Goal: Book appointment/travel/reservation

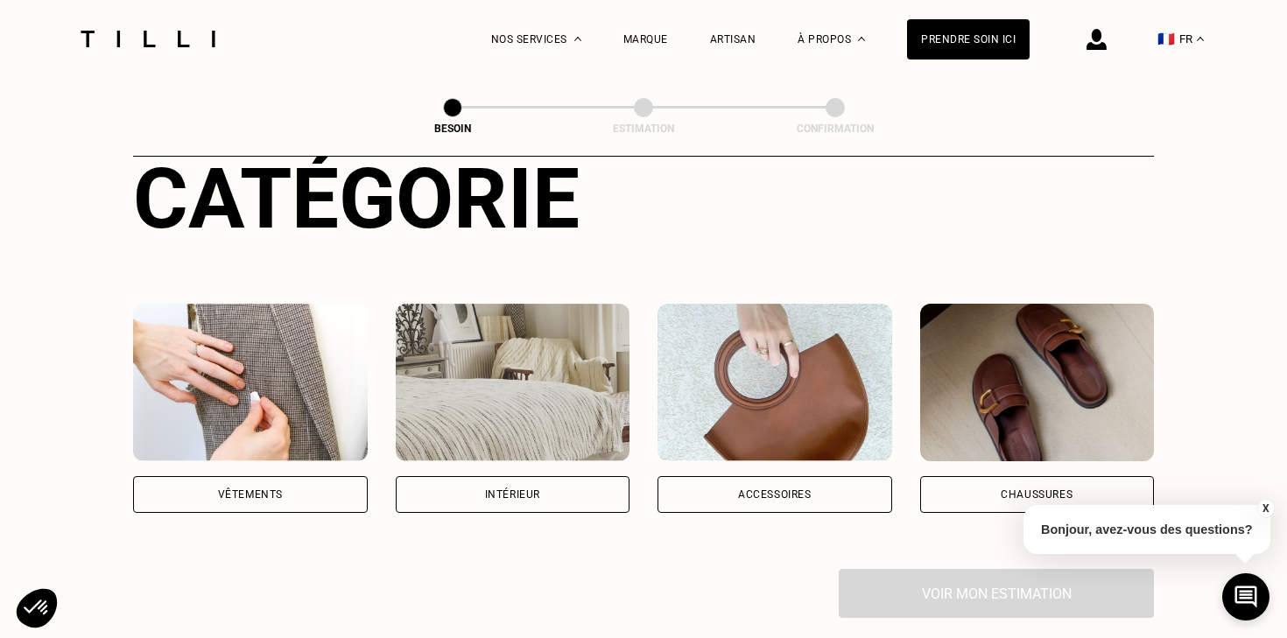
scroll to position [222, 0]
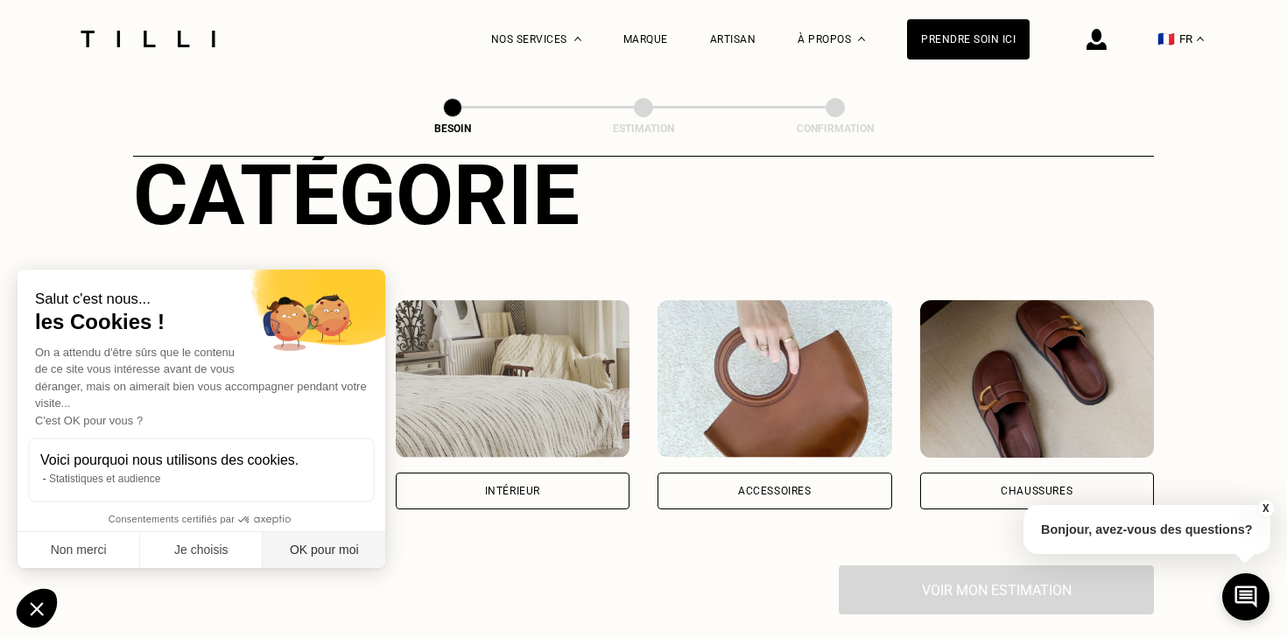
click at [315, 553] on button "OK pour moi" at bounding box center [324, 550] width 123 height 37
checkbox input "true"
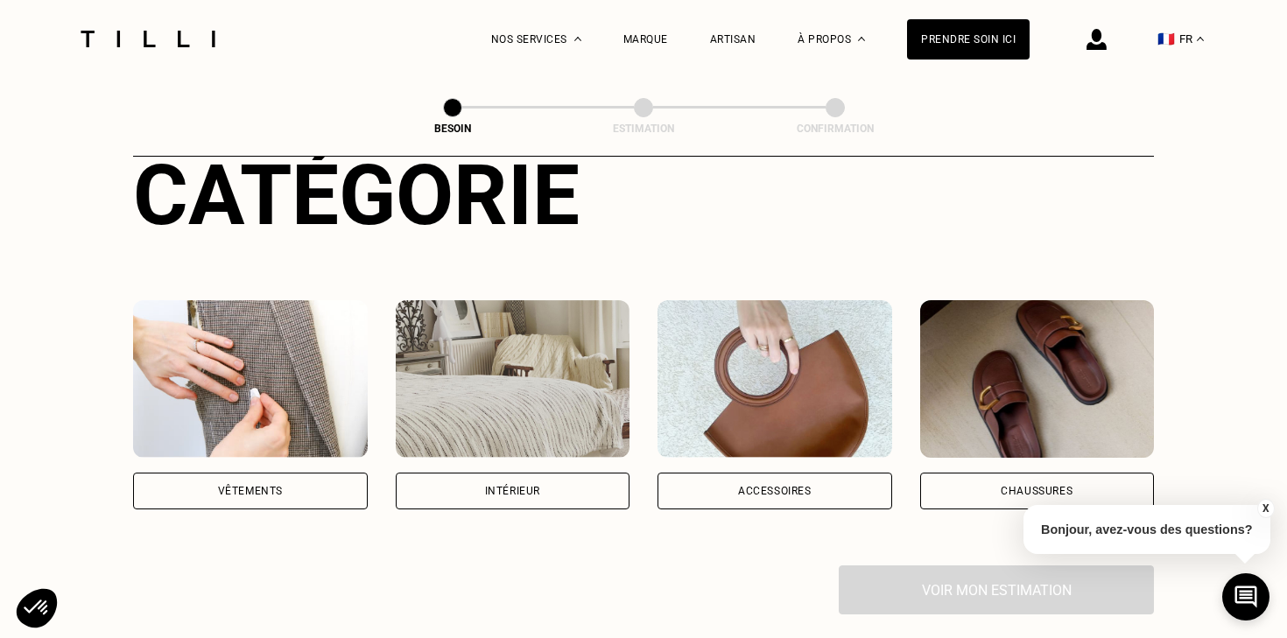
click at [293, 481] on div "Vêtements" at bounding box center [250, 491] width 235 height 37
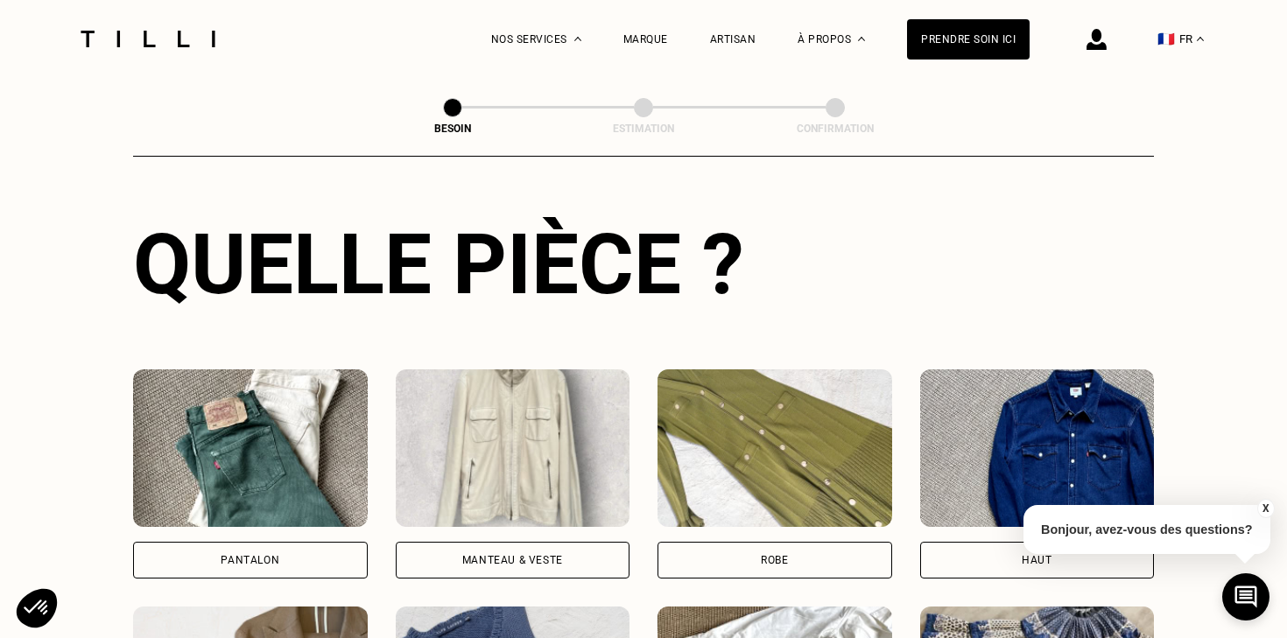
scroll to position [629, 0]
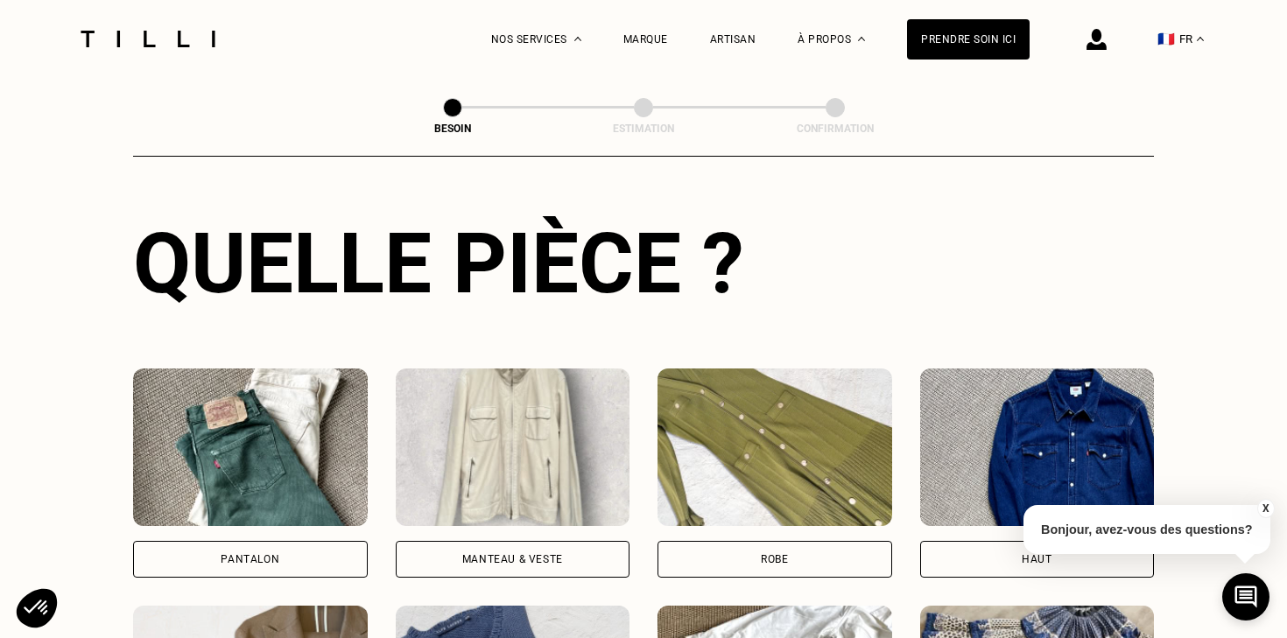
click at [250, 554] on div "Pantalon" at bounding box center [250, 559] width 59 height 11
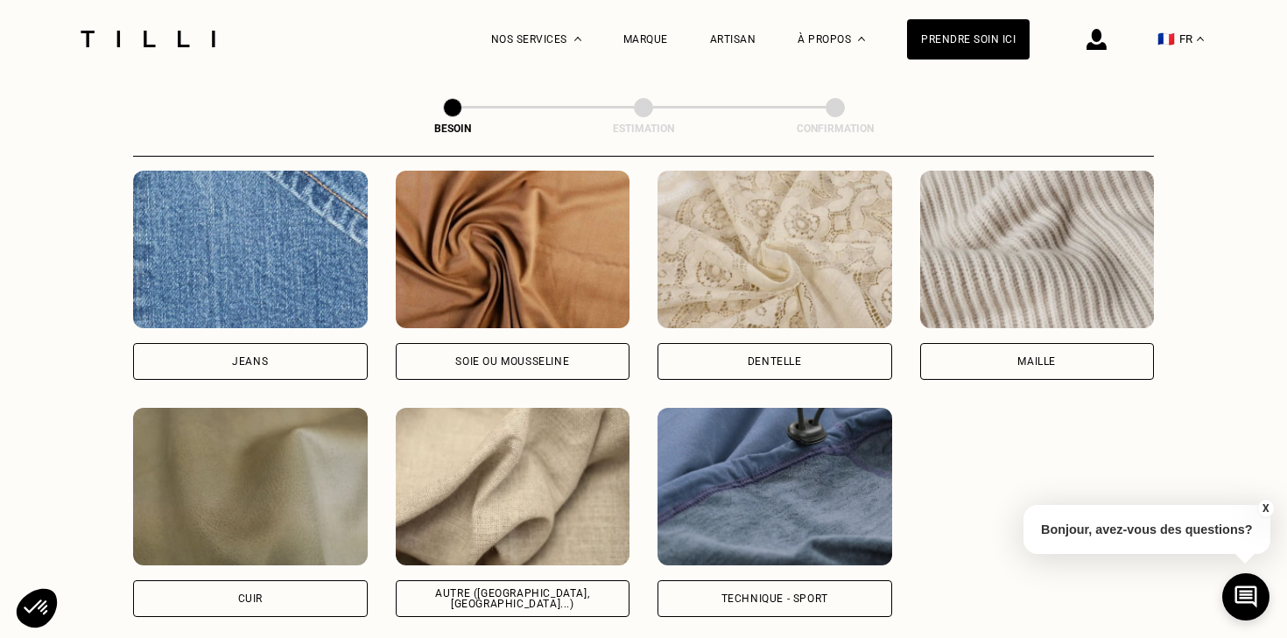
scroll to position [1899, 0]
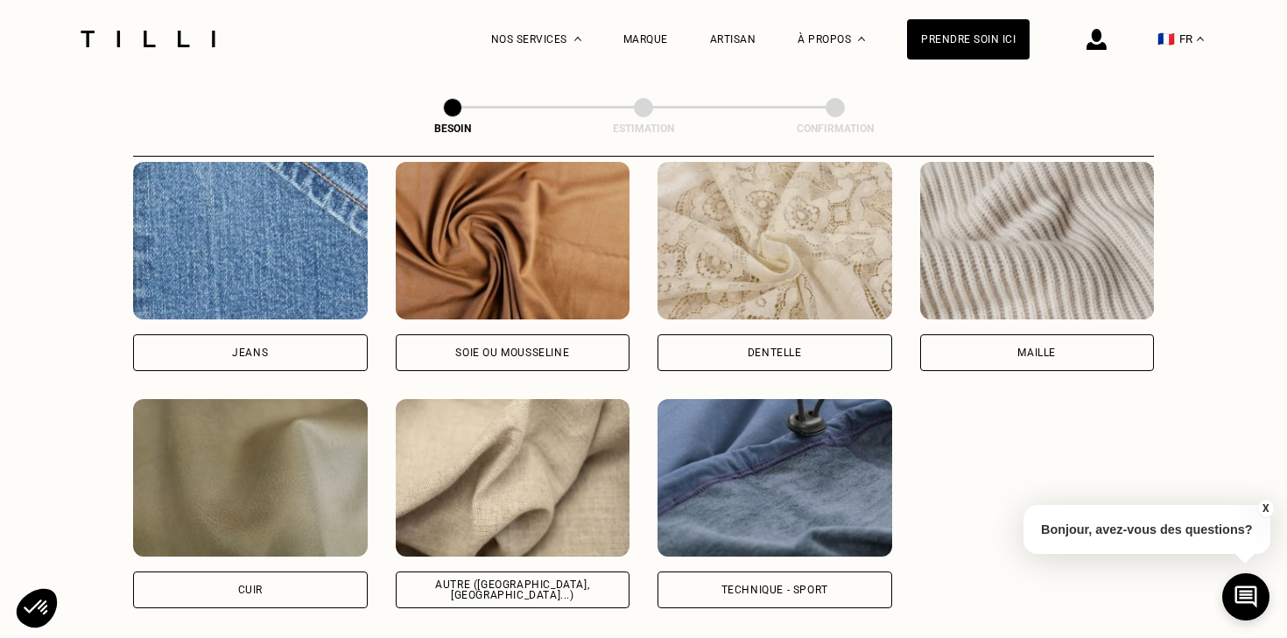
click at [544, 436] on img at bounding box center [513, 478] width 235 height 158
select select "FR"
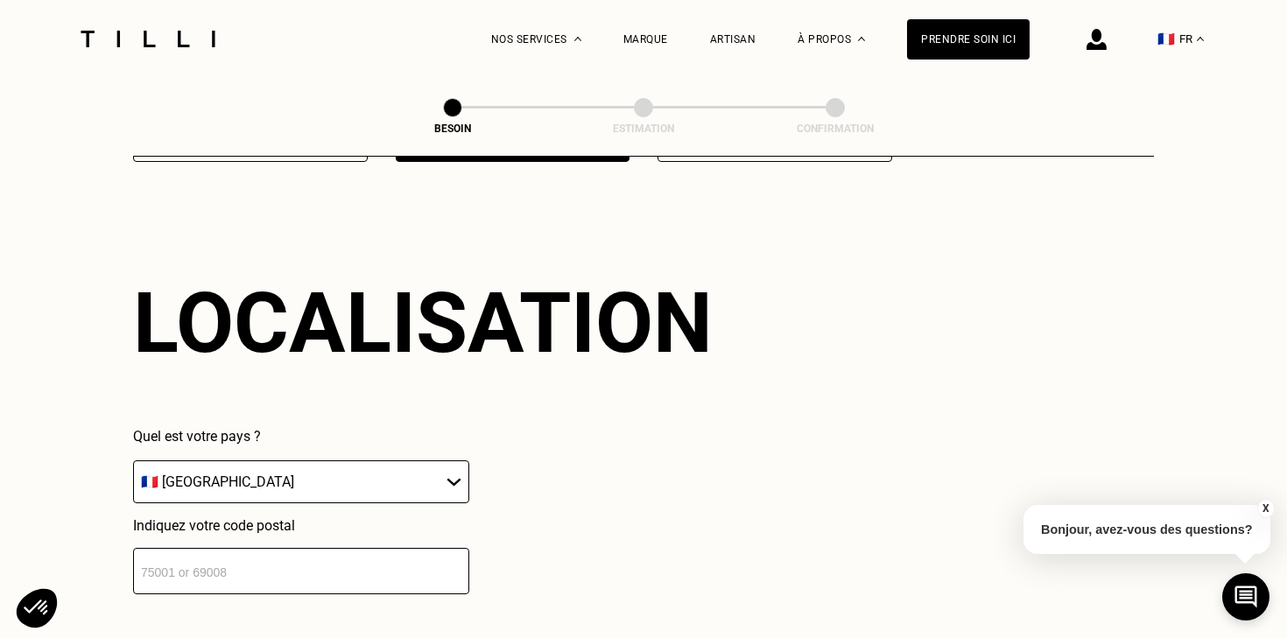
scroll to position [2349, 0]
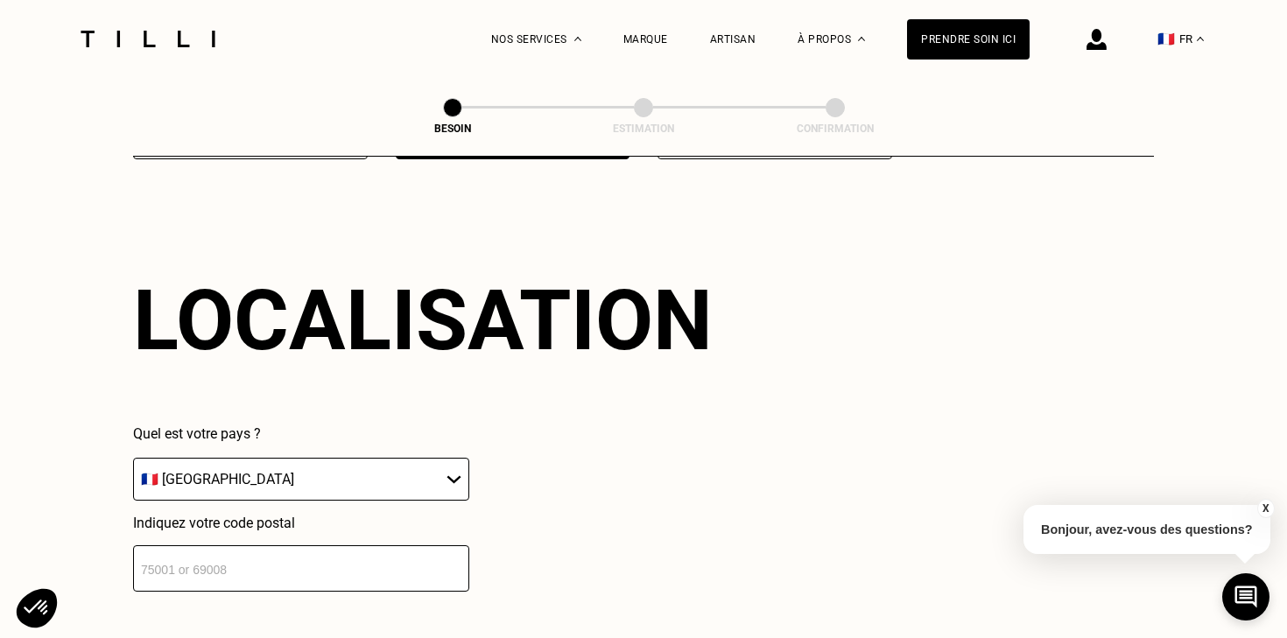
click at [316, 558] on input "number" at bounding box center [301, 569] width 336 height 46
type input "75002"
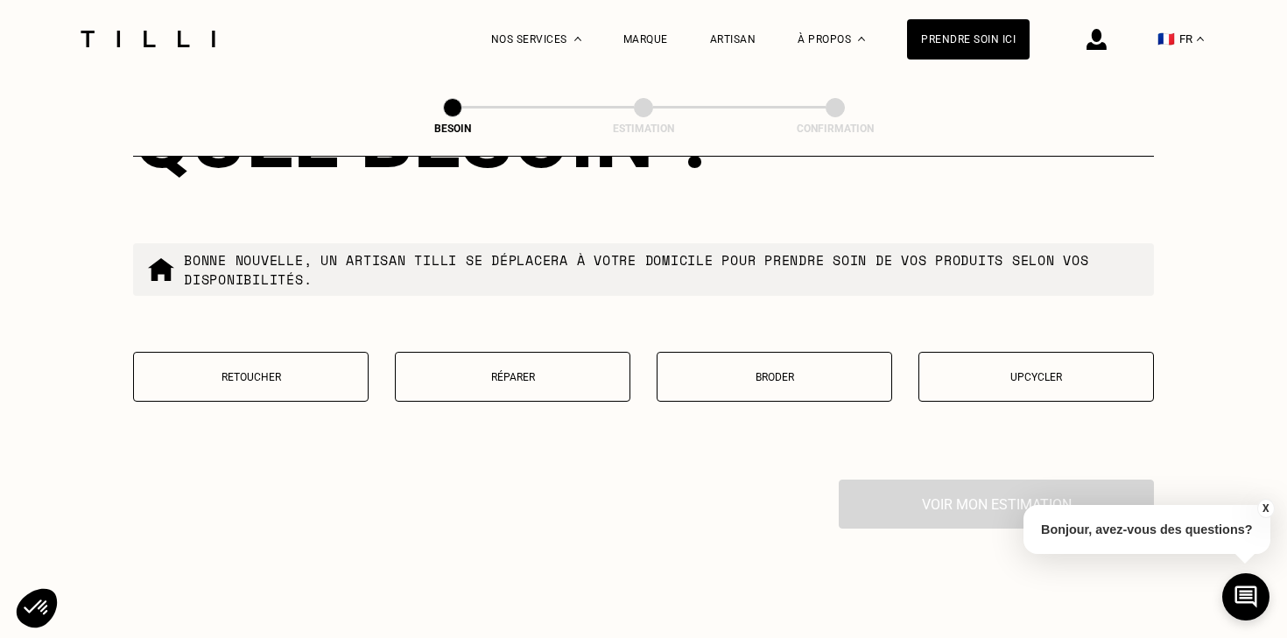
scroll to position [2969, 0]
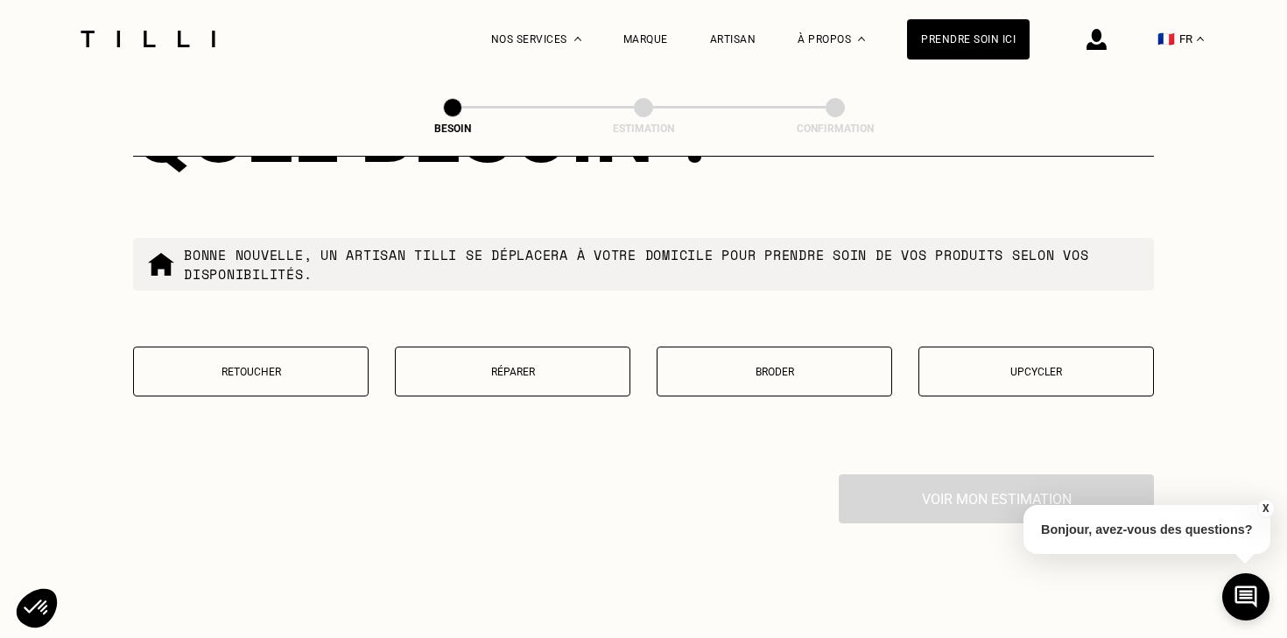
click at [275, 366] on p "Retoucher" at bounding box center [251, 372] width 216 height 12
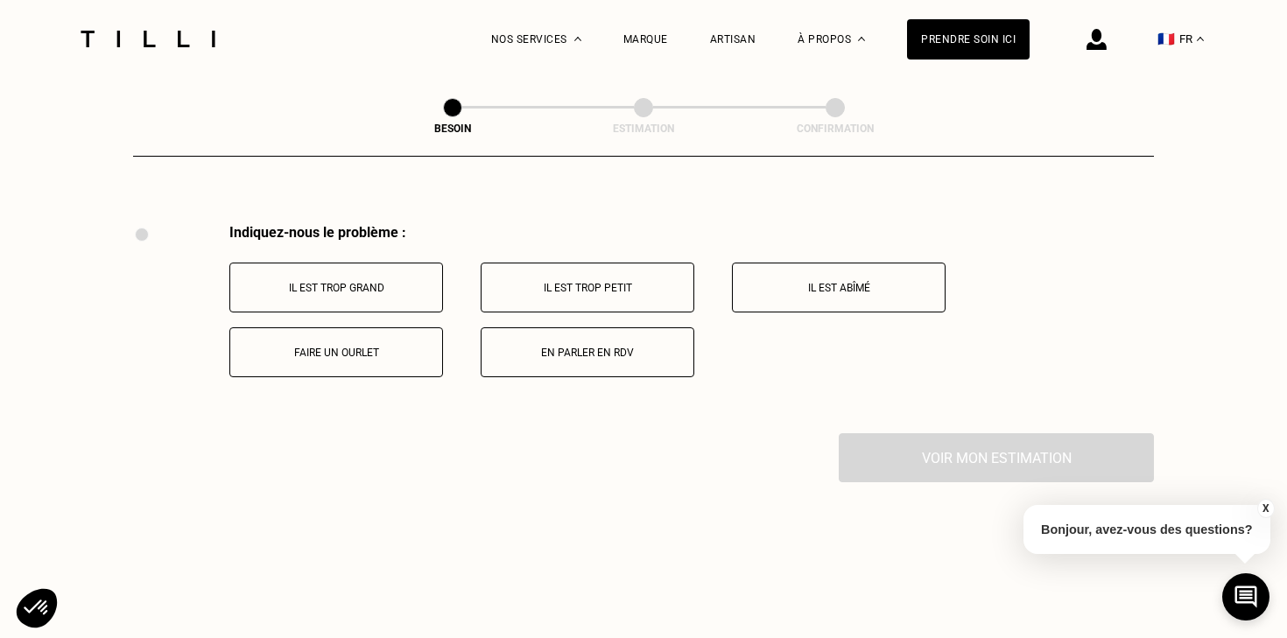
scroll to position [3230, 0]
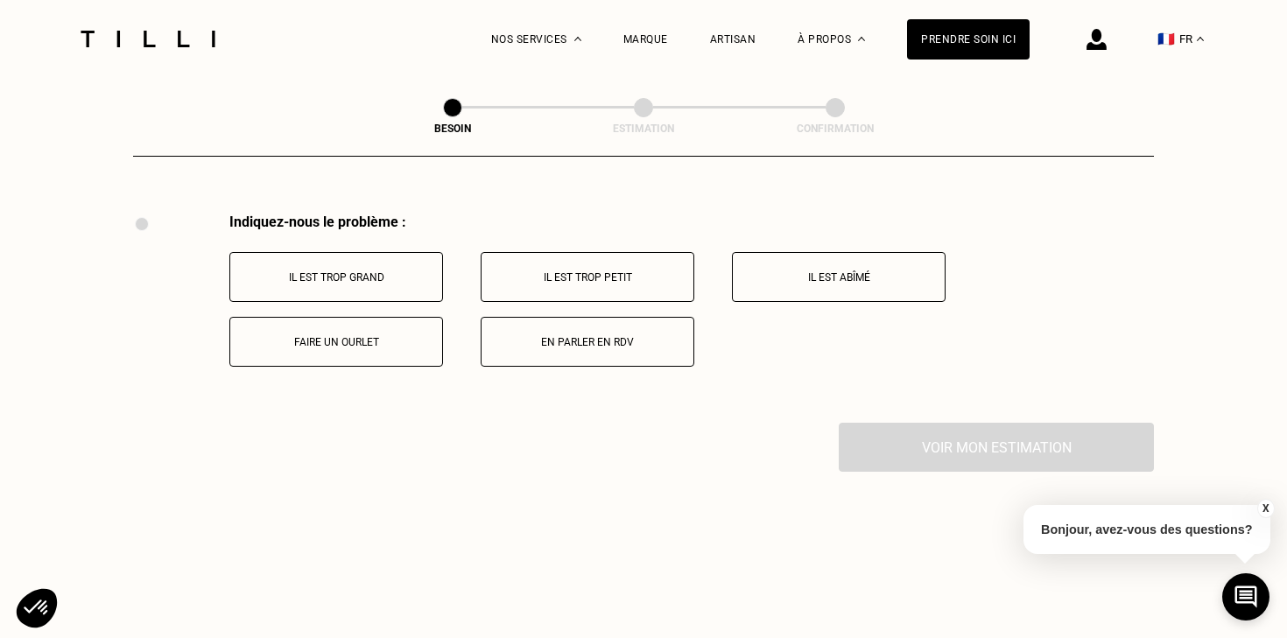
click at [330, 336] on p "Faire un ourlet" at bounding box center [336, 342] width 194 height 12
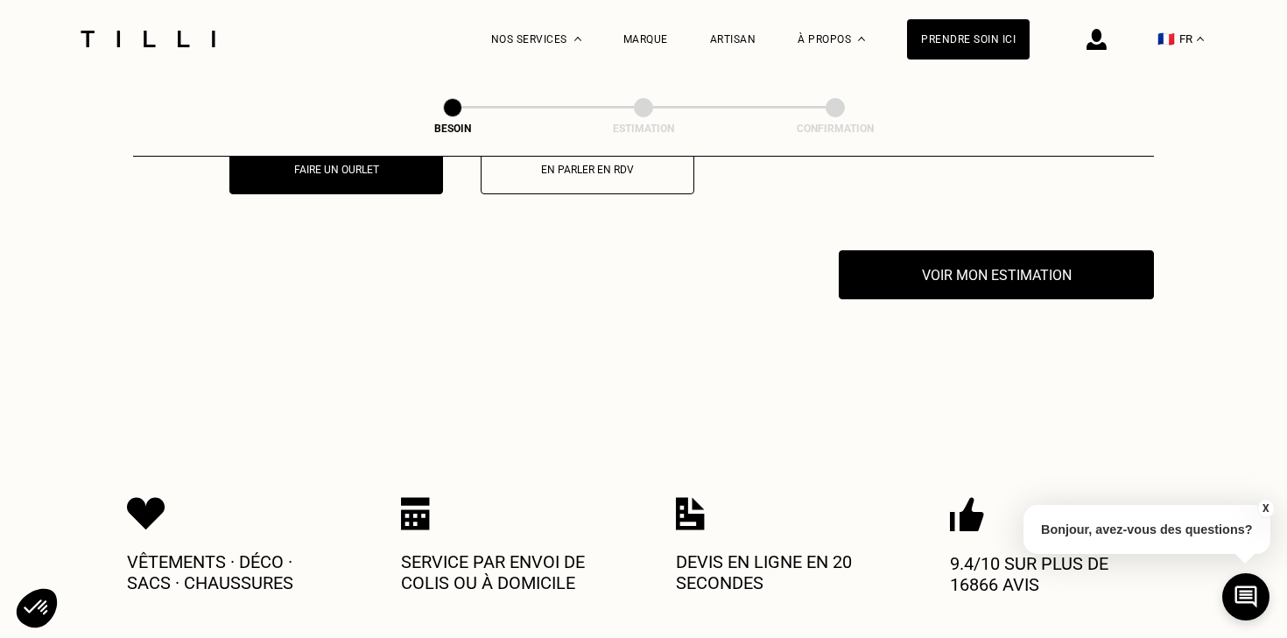
scroll to position [3393, 0]
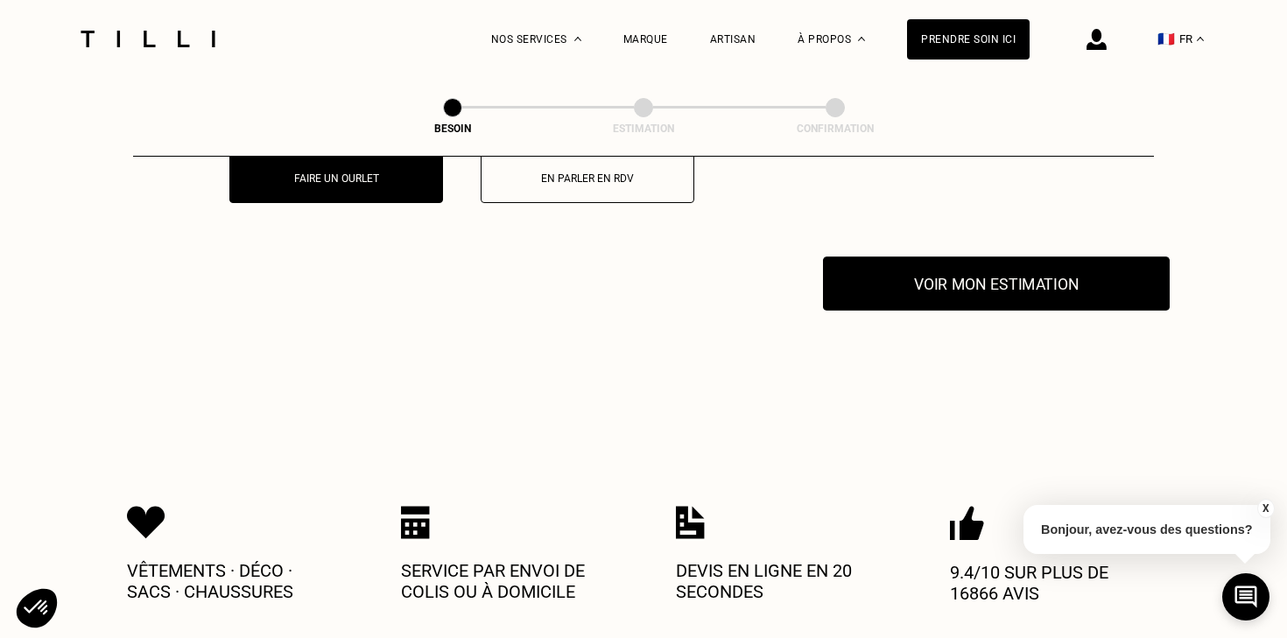
click at [991, 271] on button "Voir mon estimation" at bounding box center [996, 284] width 347 height 54
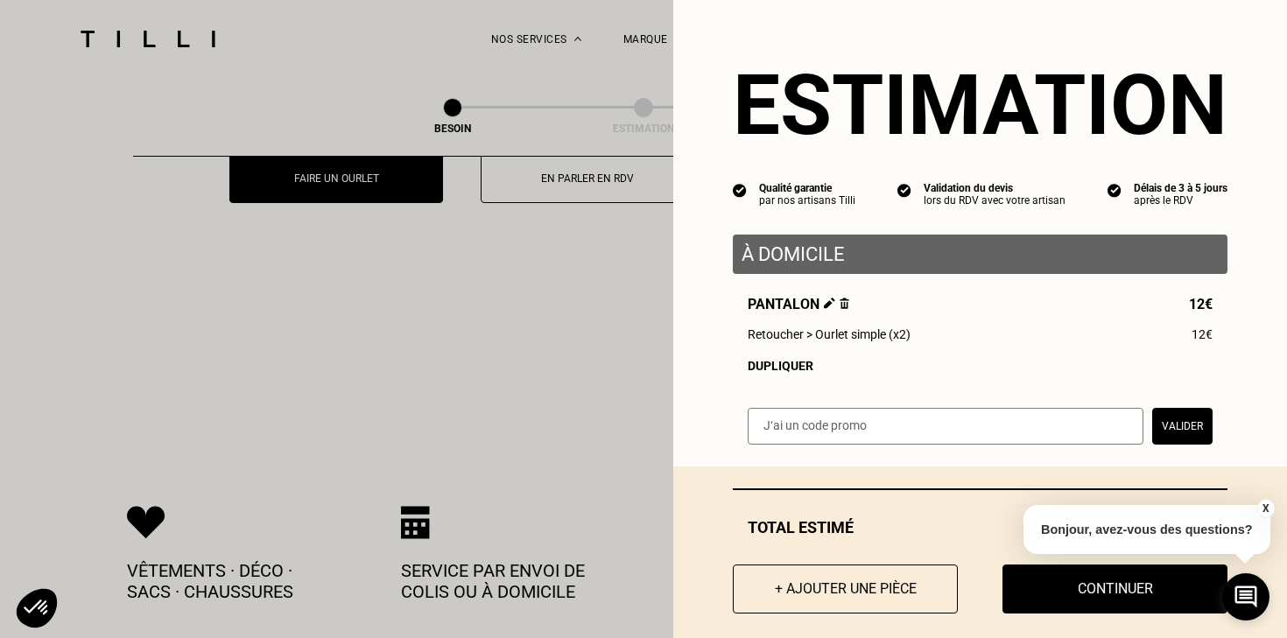
scroll to position [20, 0]
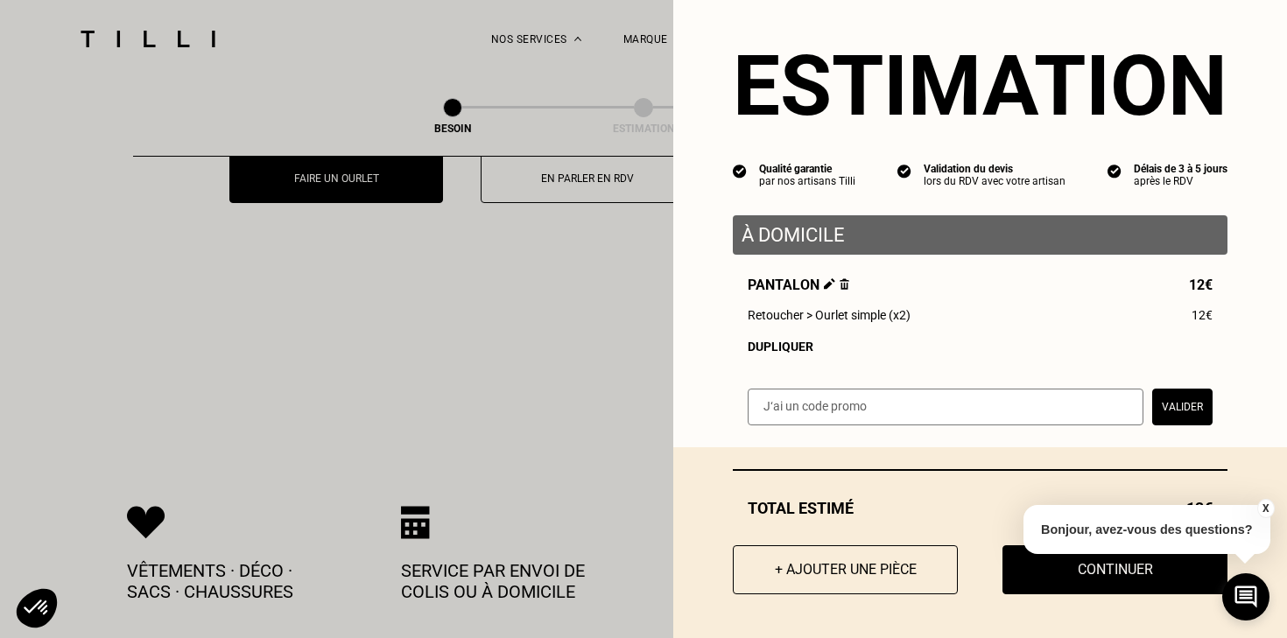
click at [1265, 507] on button "X" at bounding box center [1266, 508] width 18 height 19
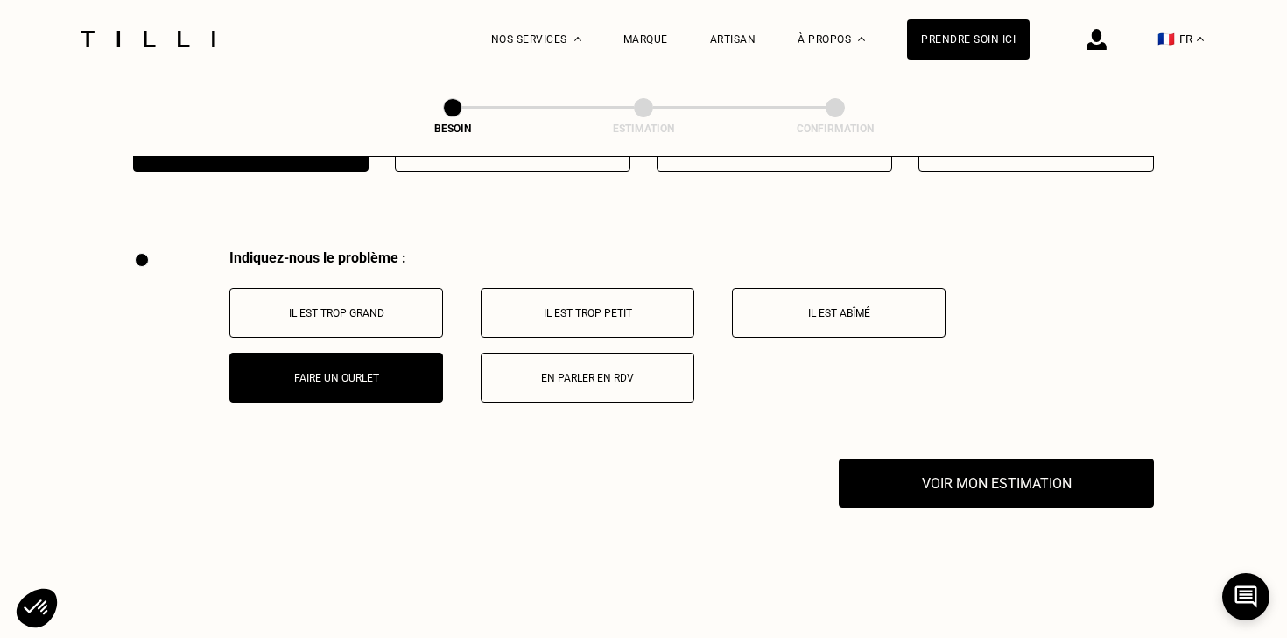
scroll to position [3195, 0]
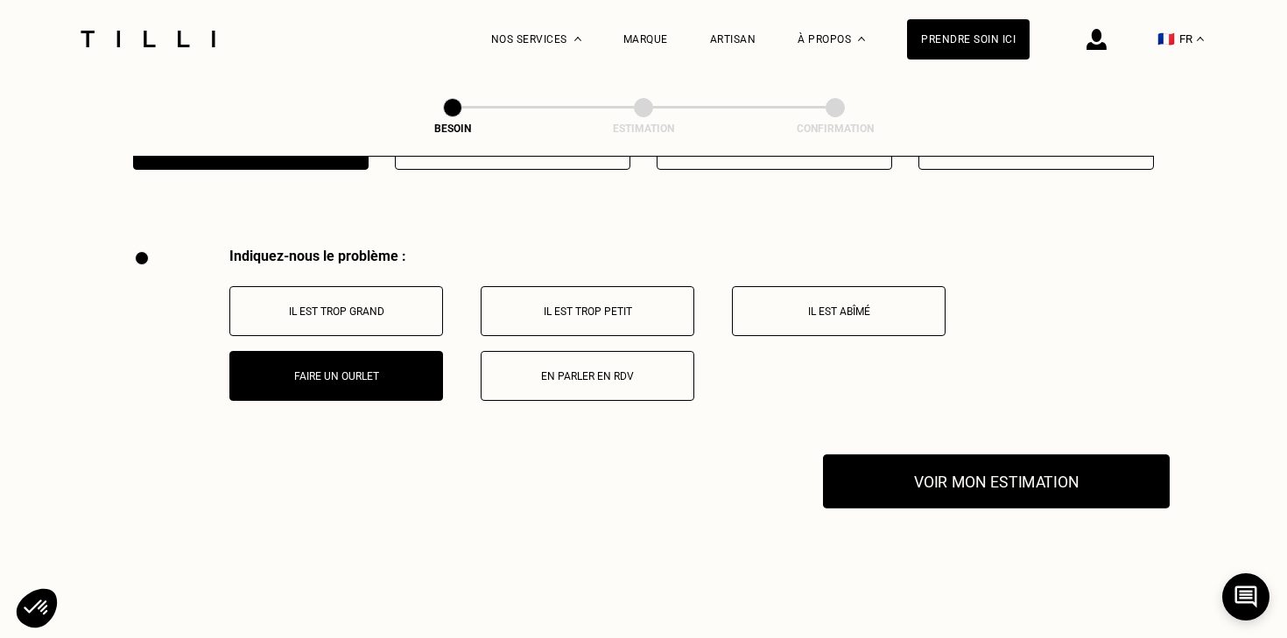
click at [997, 463] on button "Voir mon estimation" at bounding box center [996, 481] width 347 height 54
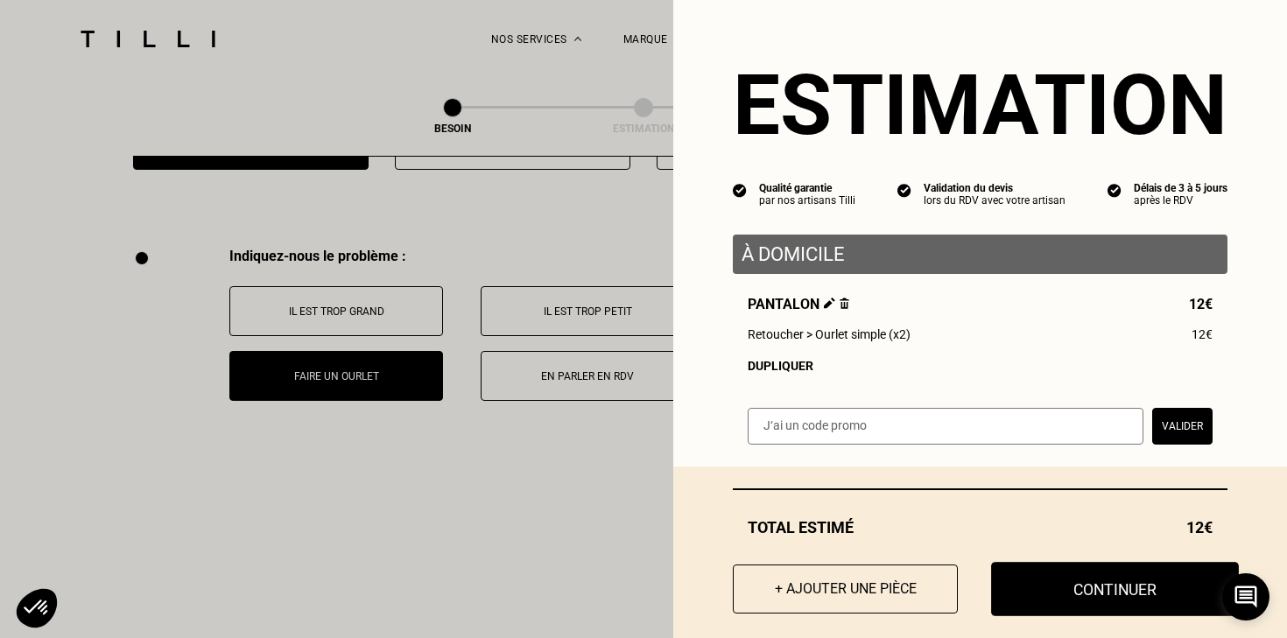
click at [1087, 592] on button "Continuer" at bounding box center [1115, 589] width 248 height 54
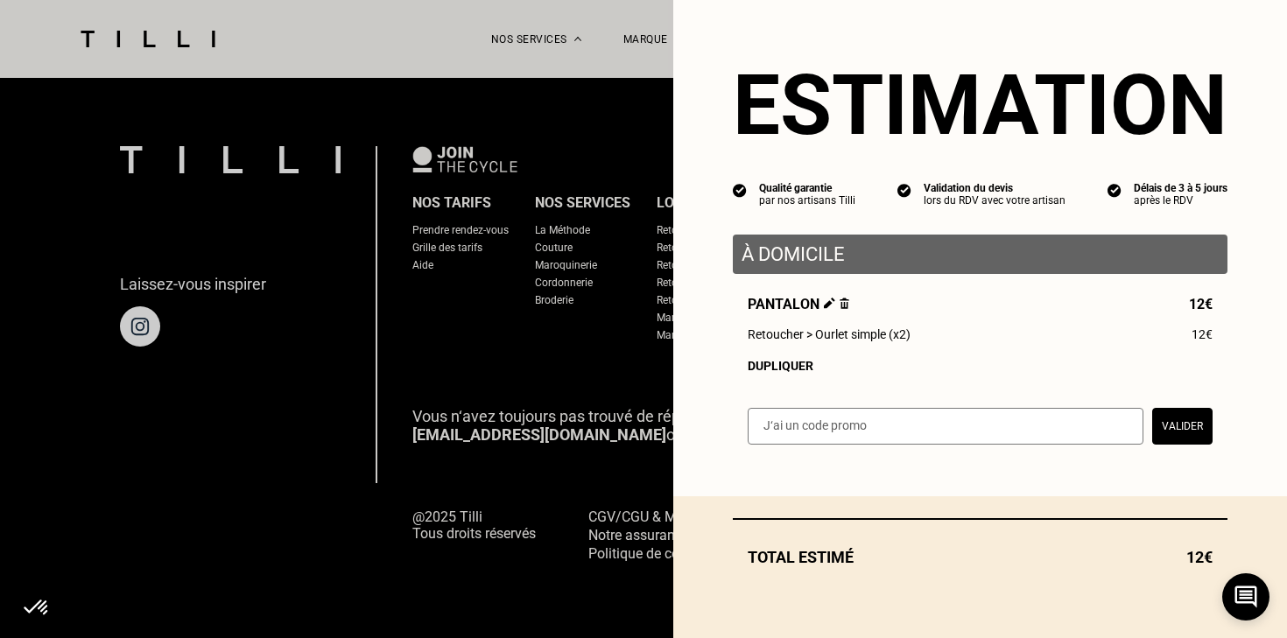
scroll to position [1131, 0]
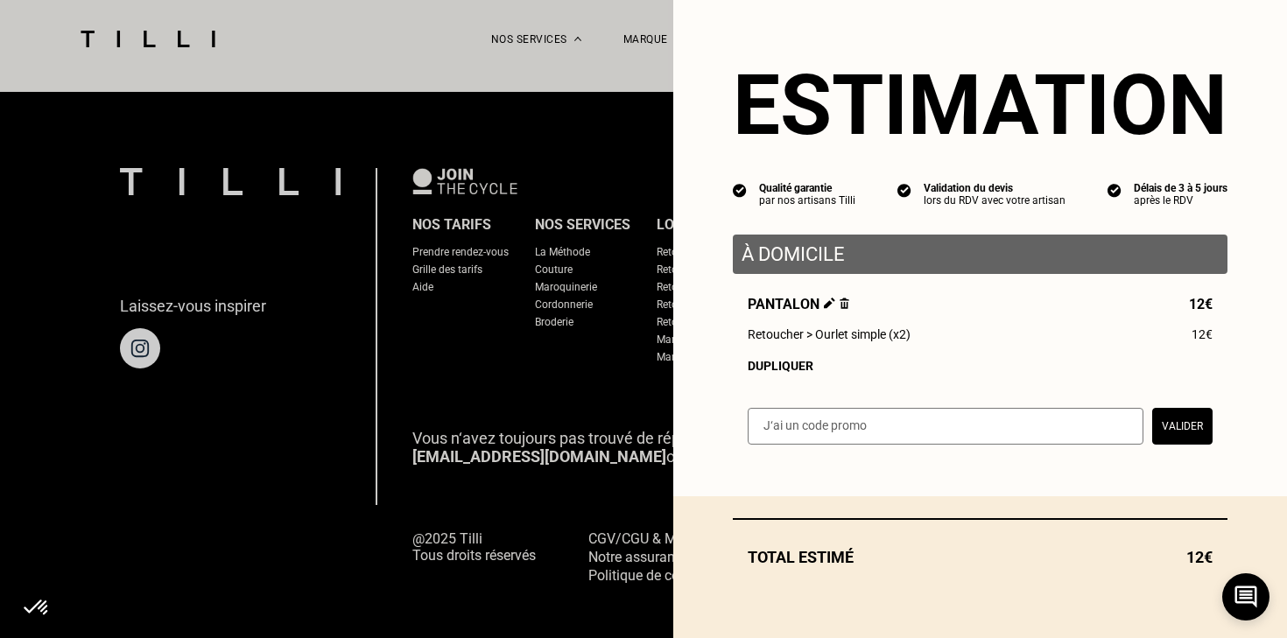
select select "FR"
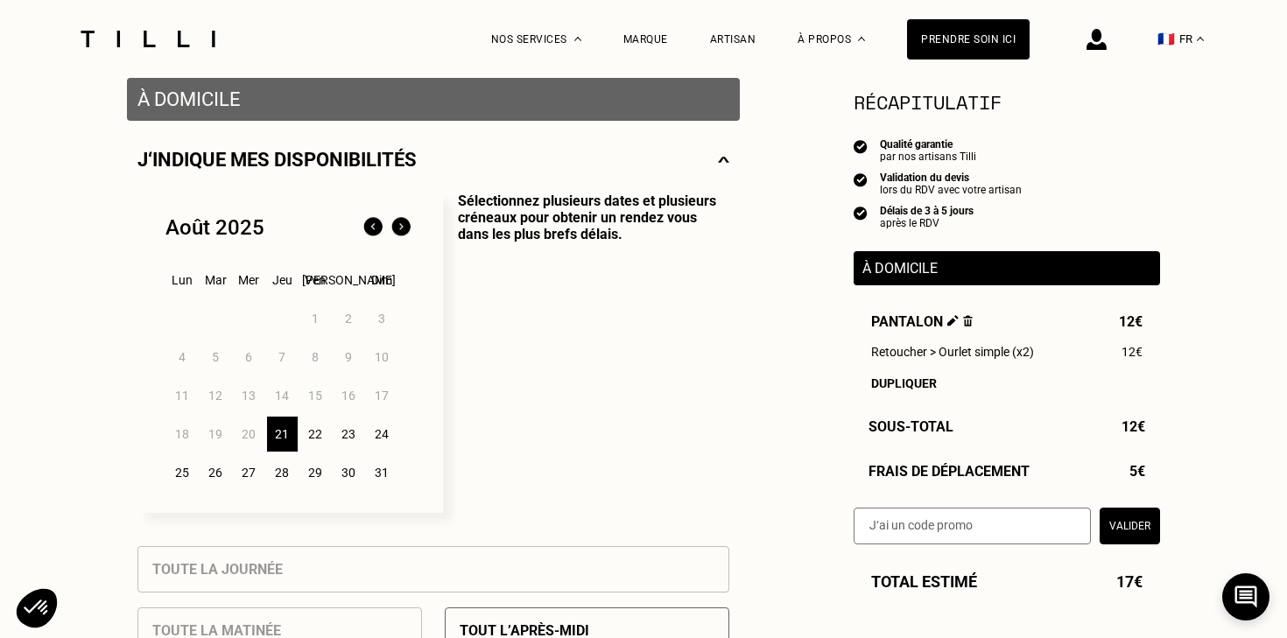
scroll to position [352, 0]
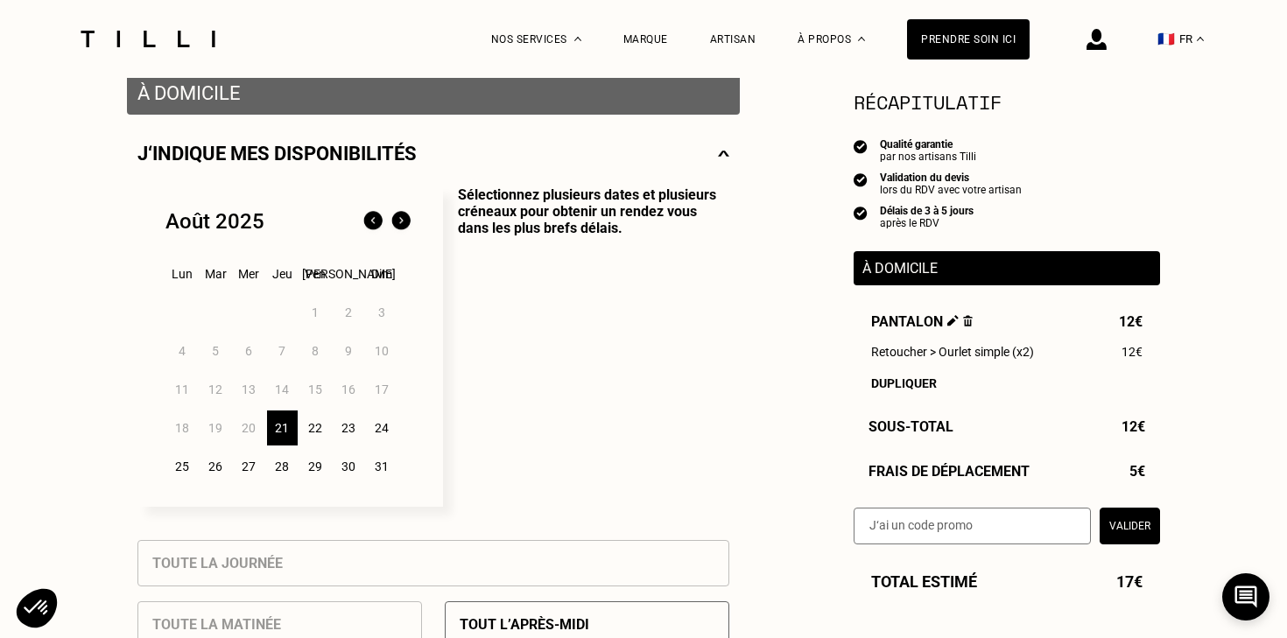
click at [280, 431] on div "21" at bounding box center [282, 428] width 31 height 35
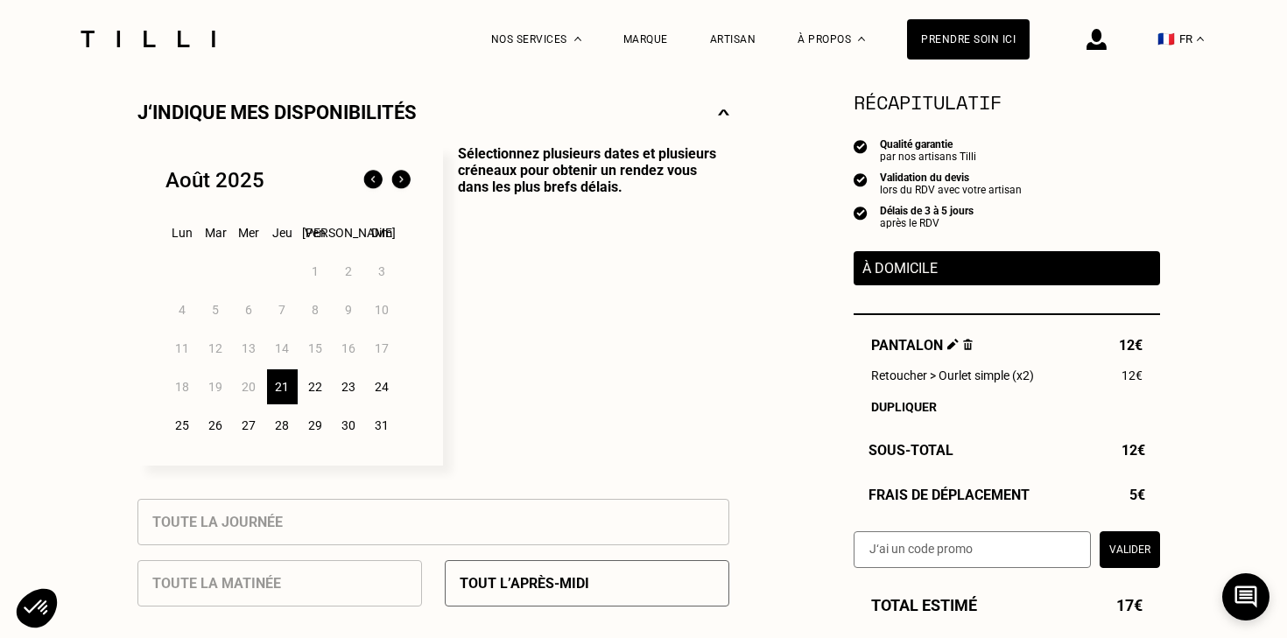
scroll to position [398, 0]
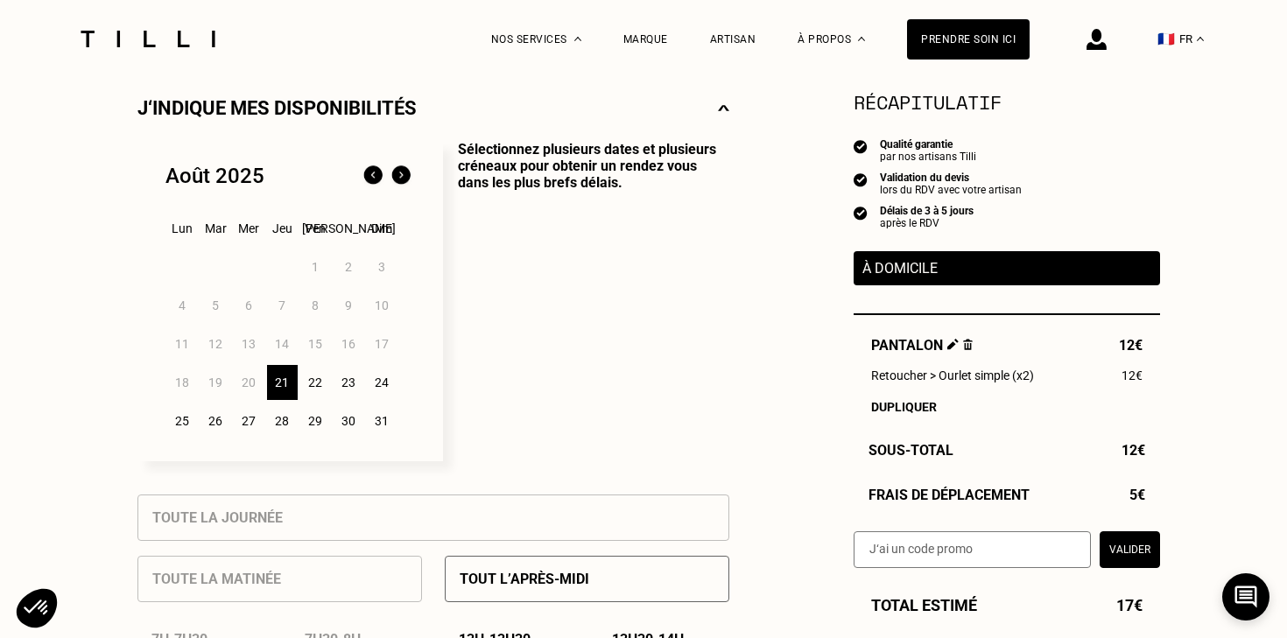
click at [347, 384] on div "23" at bounding box center [349, 382] width 31 height 35
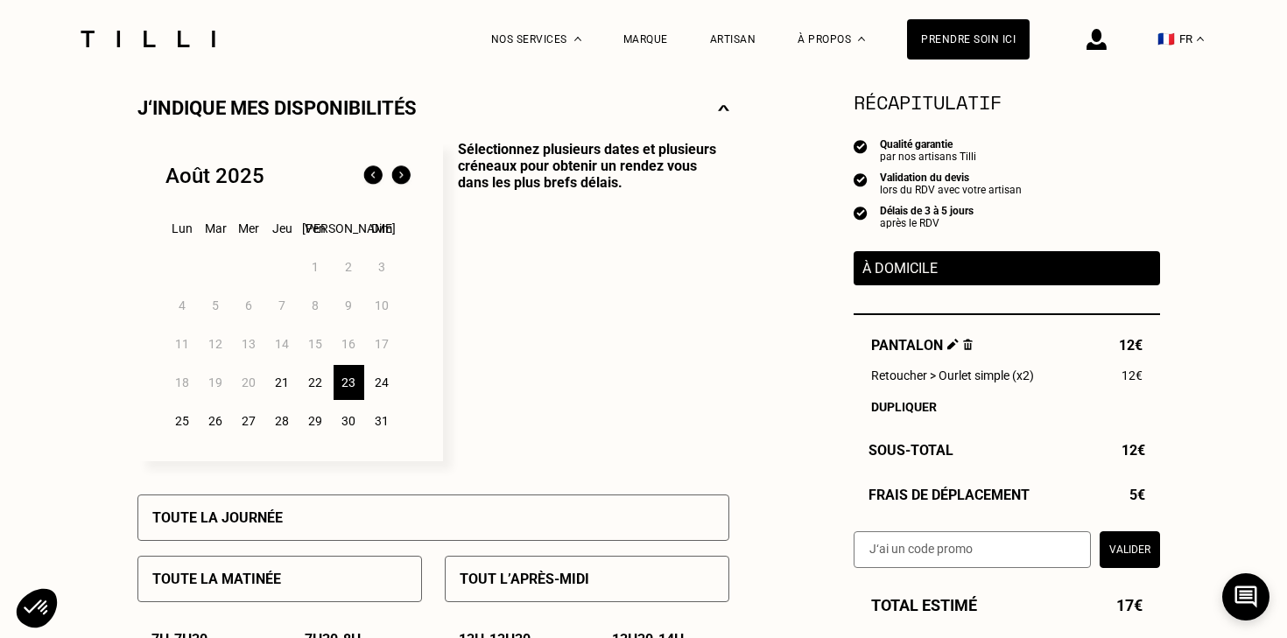
click at [278, 383] on div "21" at bounding box center [282, 382] width 31 height 35
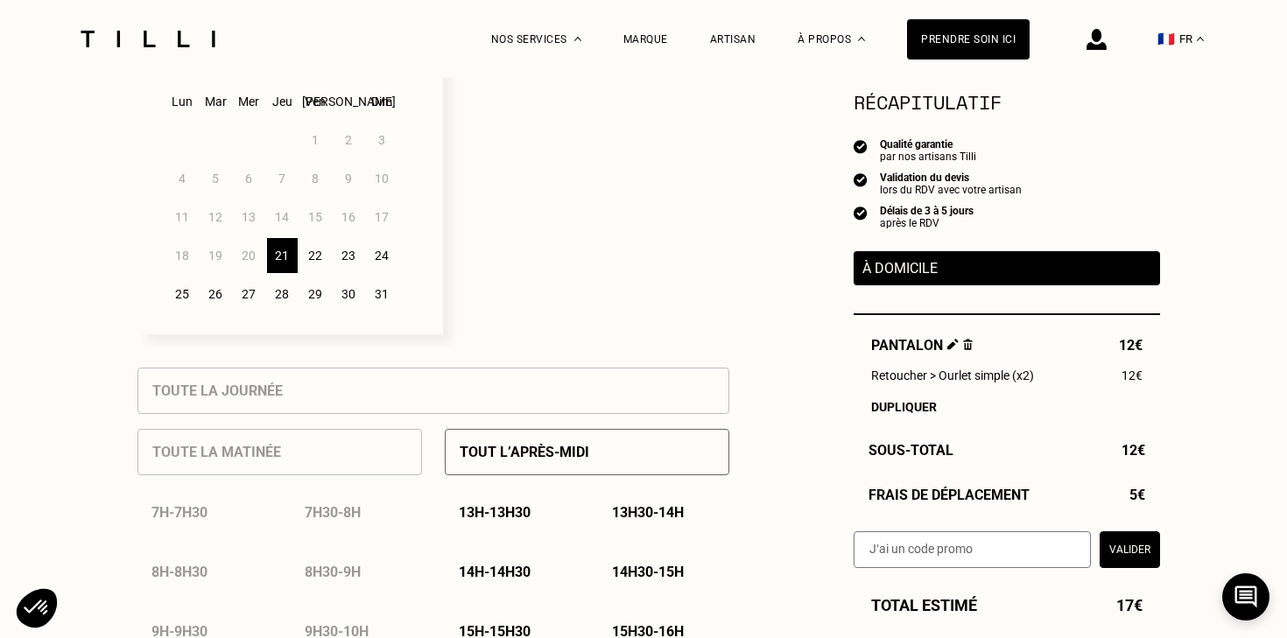
scroll to position [519, 0]
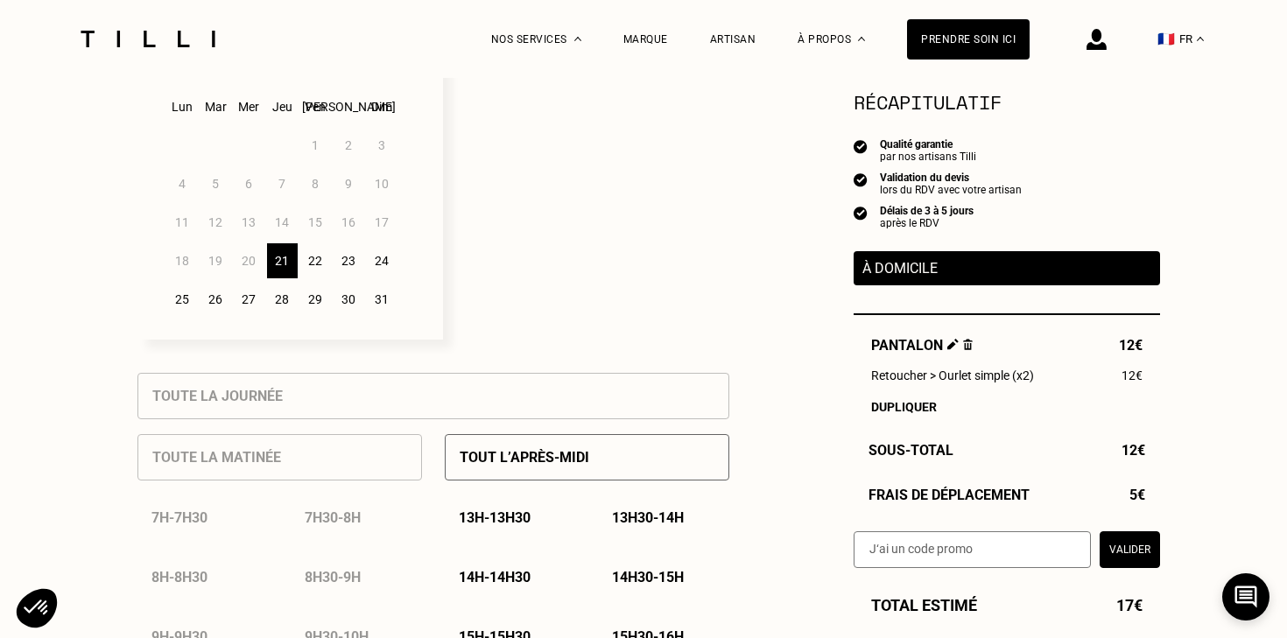
click at [348, 265] on div "23" at bounding box center [349, 260] width 31 height 35
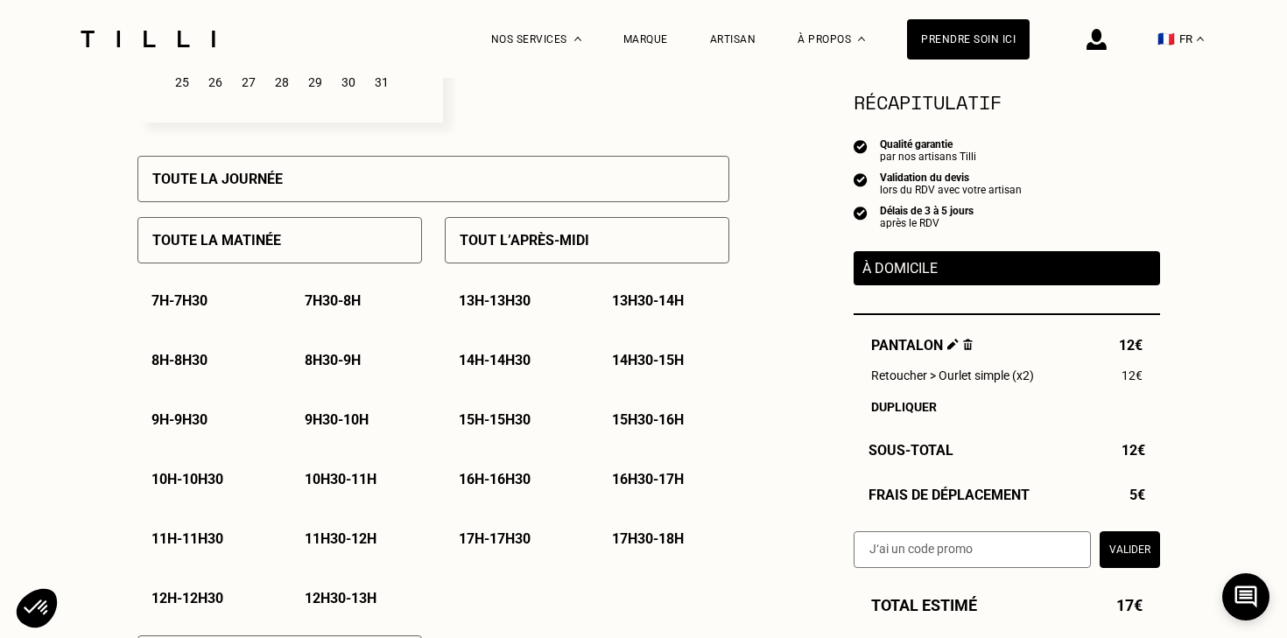
scroll to position [738, 0]
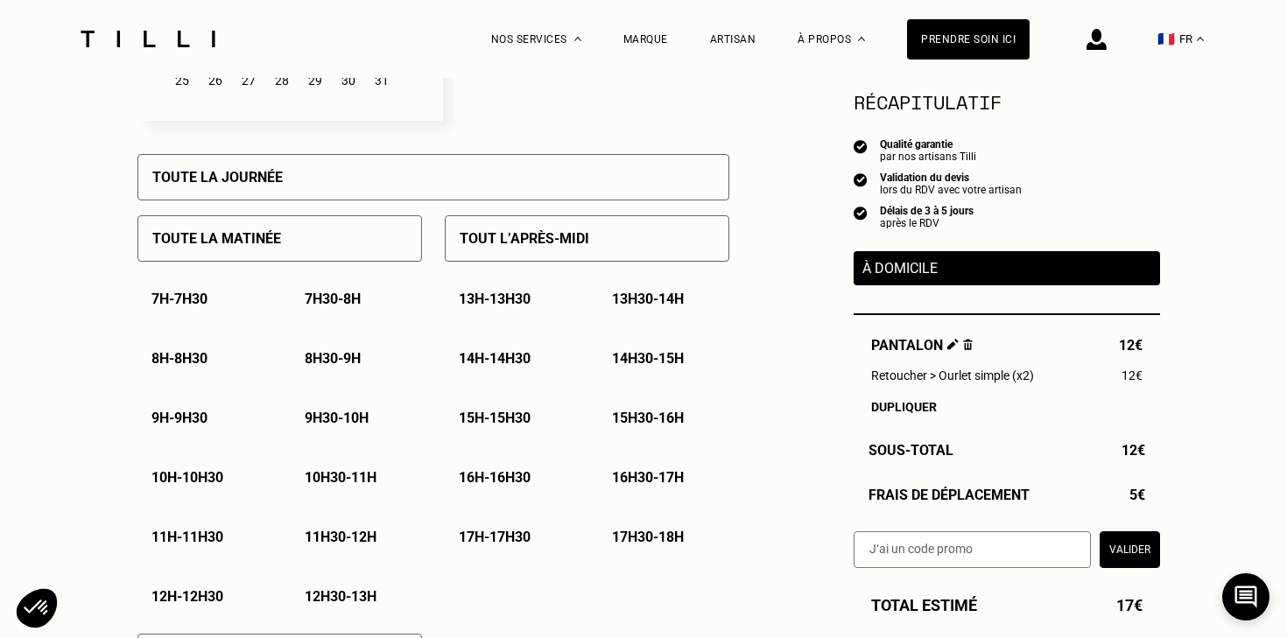
click at [192, 538] on p "11h - 11h30" at bounding box center [187, 537] width 72 height 17
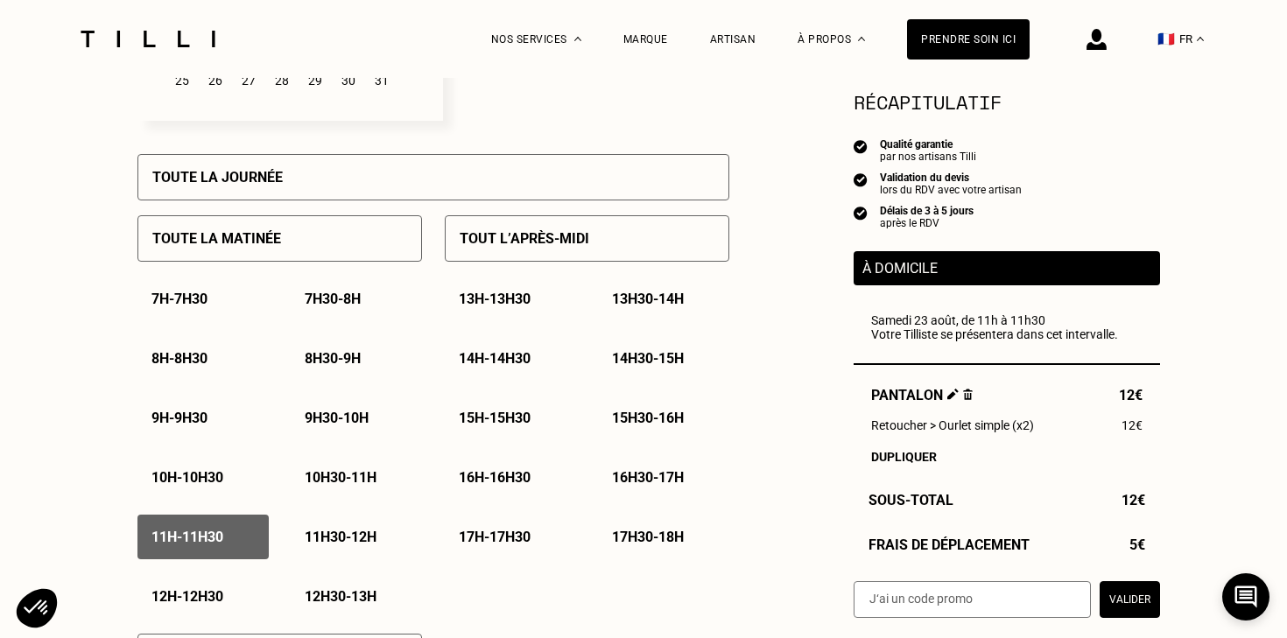
click at [332, 534] on p "11h30 - 12h" at bounding box center [341, 537] width 72 height 17
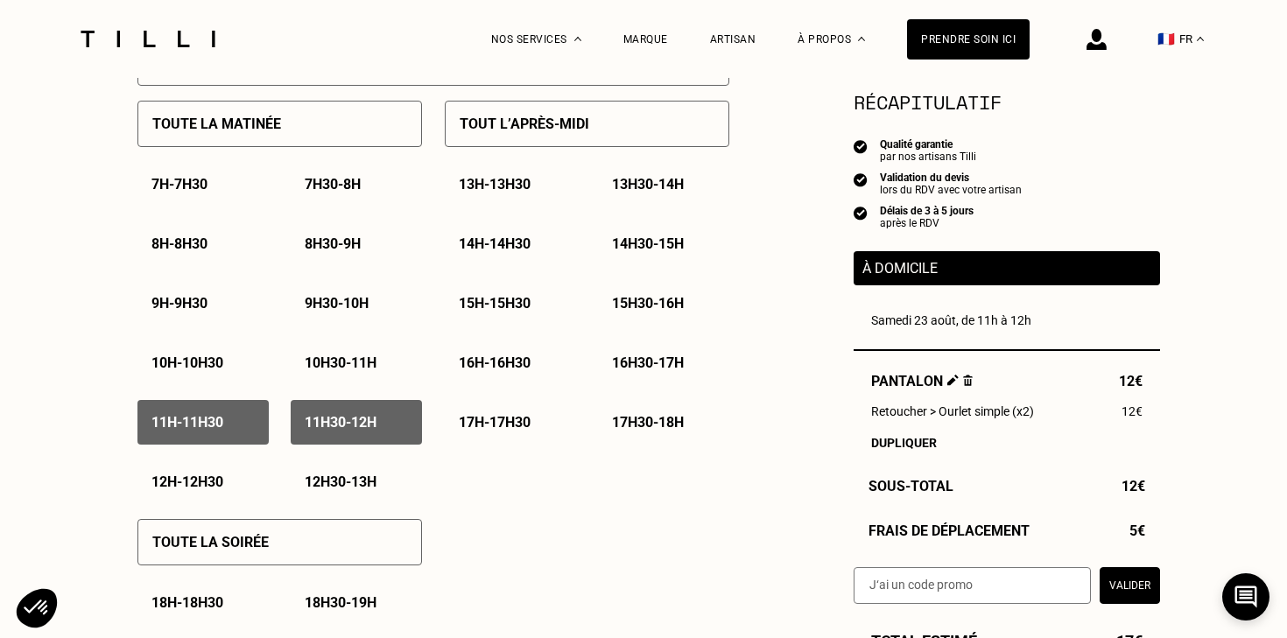
scroll to position [856, 0]
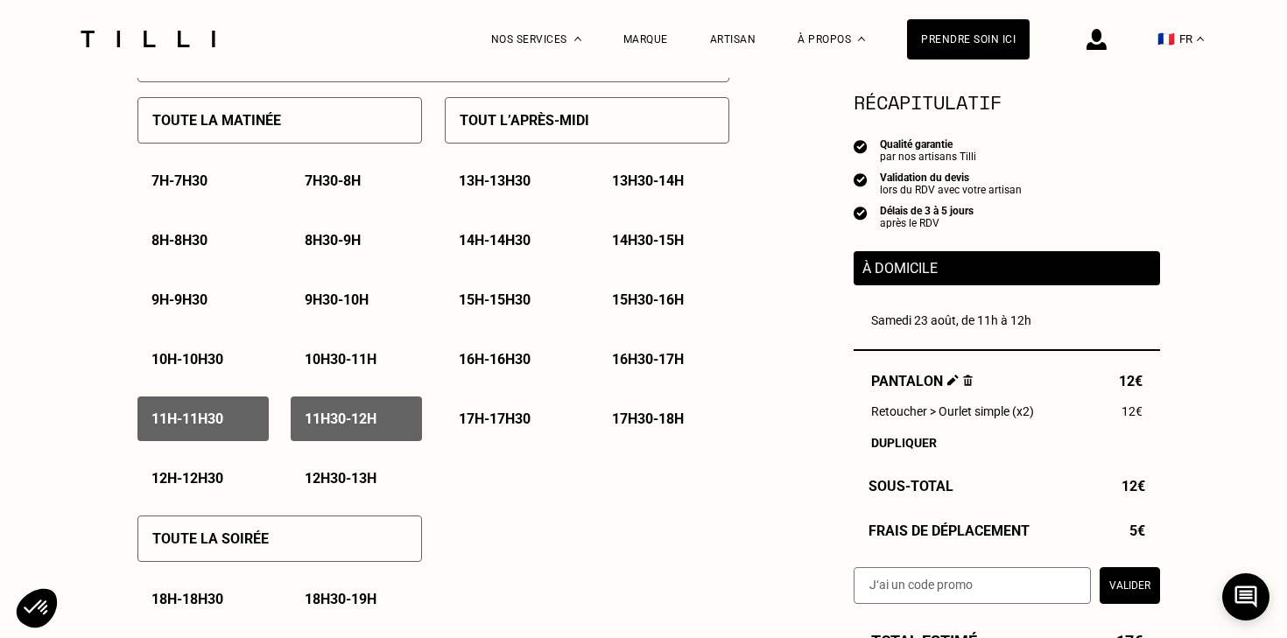
click at [192, 483] on p "12h - 12h30" at bounding box center [187, 478] width 72 height 17
click at [335, 476] on p "12h30 - 13h" at bounding box center [341, 478] width 72 height 17
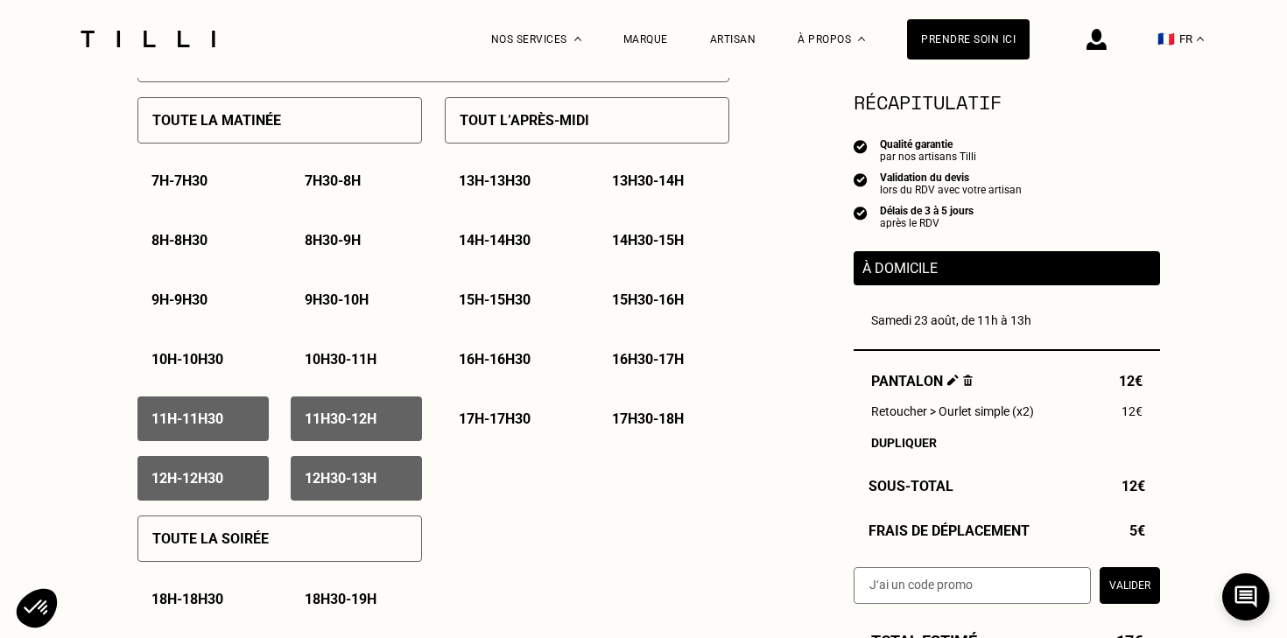
click at [498, 189] on p "13h - 13h30" at bounding box center [495, 181] width 72 height 17
click at [642, 183] on p "13h30 - 14h" at bounding box center [648, 181] width 72 height 17
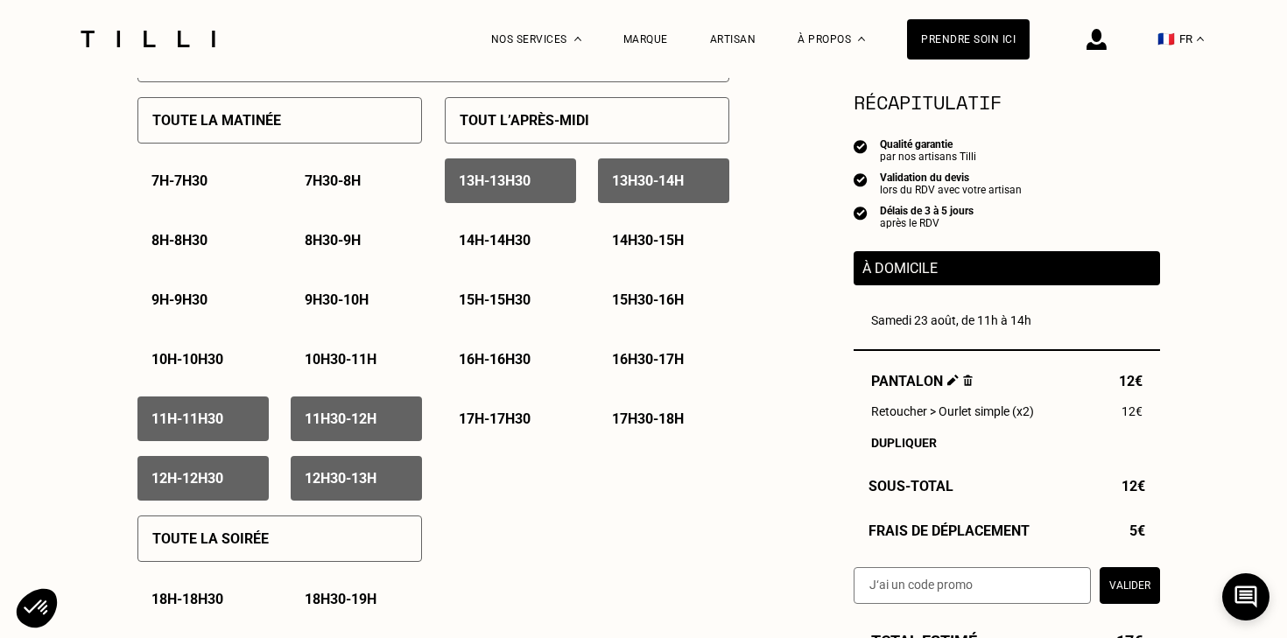
click at [494, 253] on div "14h - 14h30" at bounding box center [510, 240] width 131 height 45
click at [655, 241] on p "14h30 - 15h" at bounding box center [648, 240] width 72 height 17
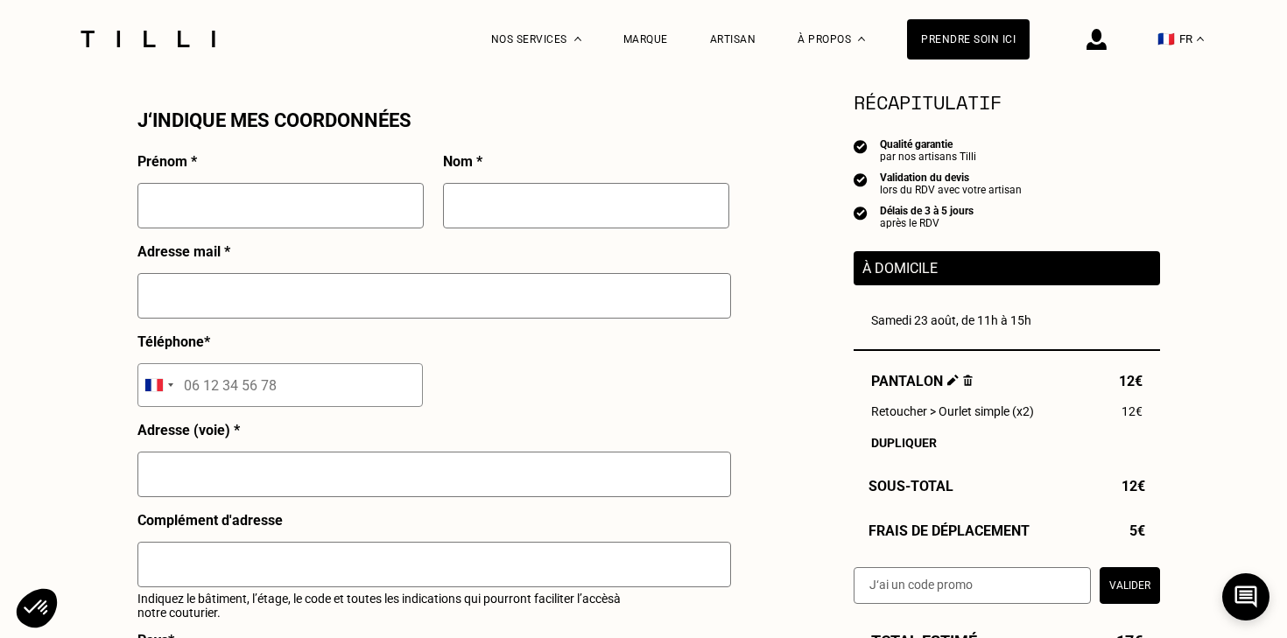
scroll to position [1586, 0]
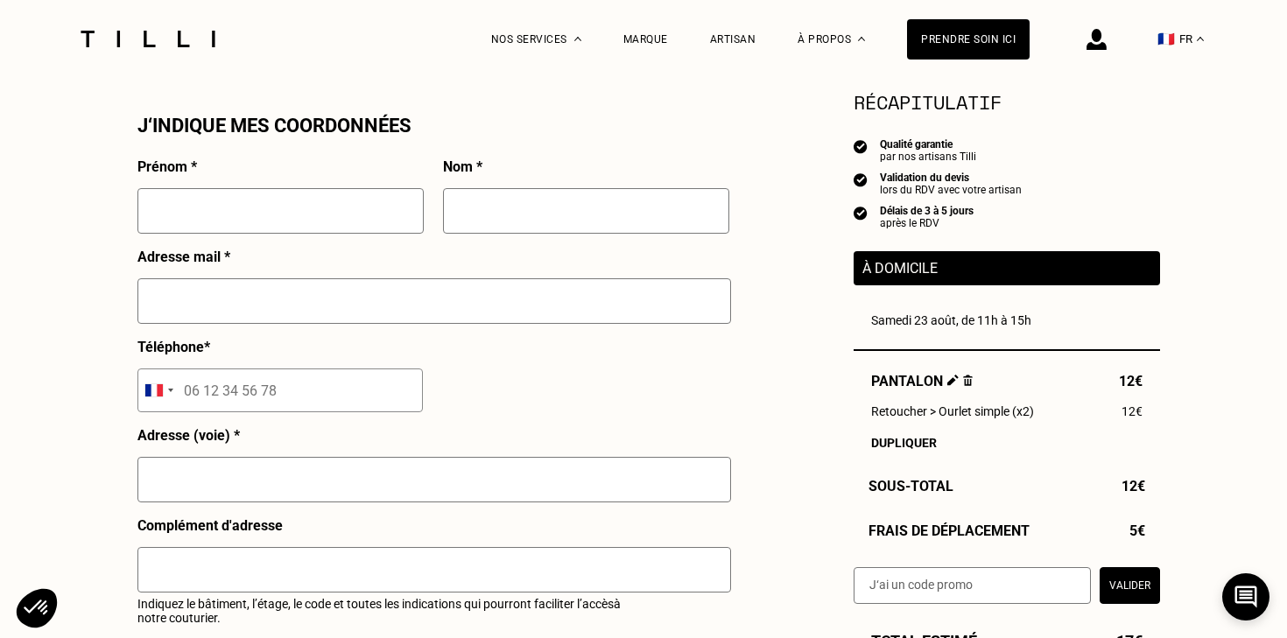
click at [270, 214] on input "text" at bounding box center [280, 211] width 286 height 46
type input "[PERSON_NAME]"
click at [224, 305] on input "text" at bounding box center [434, 301] width 594 height 46
type input "[DOMAIN_NAME][EMAIL_ADDRESS][DOMAIN_NAME]"
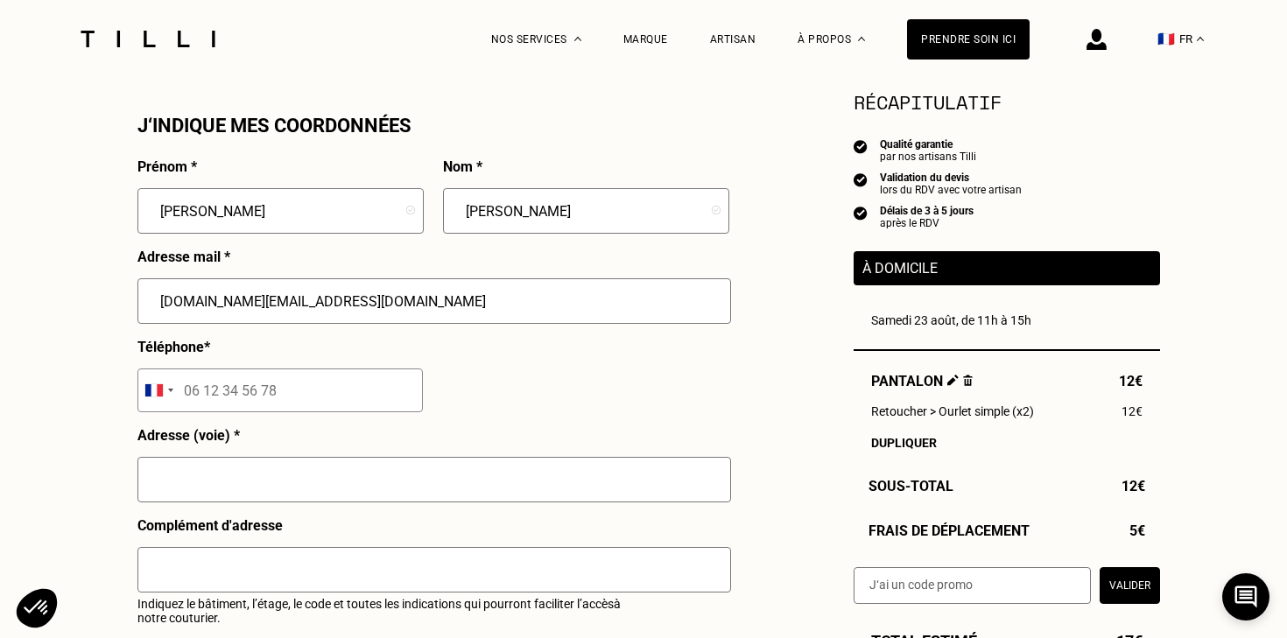
type input "[STREET_ADDRESS]"
type input "[GEOGRAPHIC_DATA]"
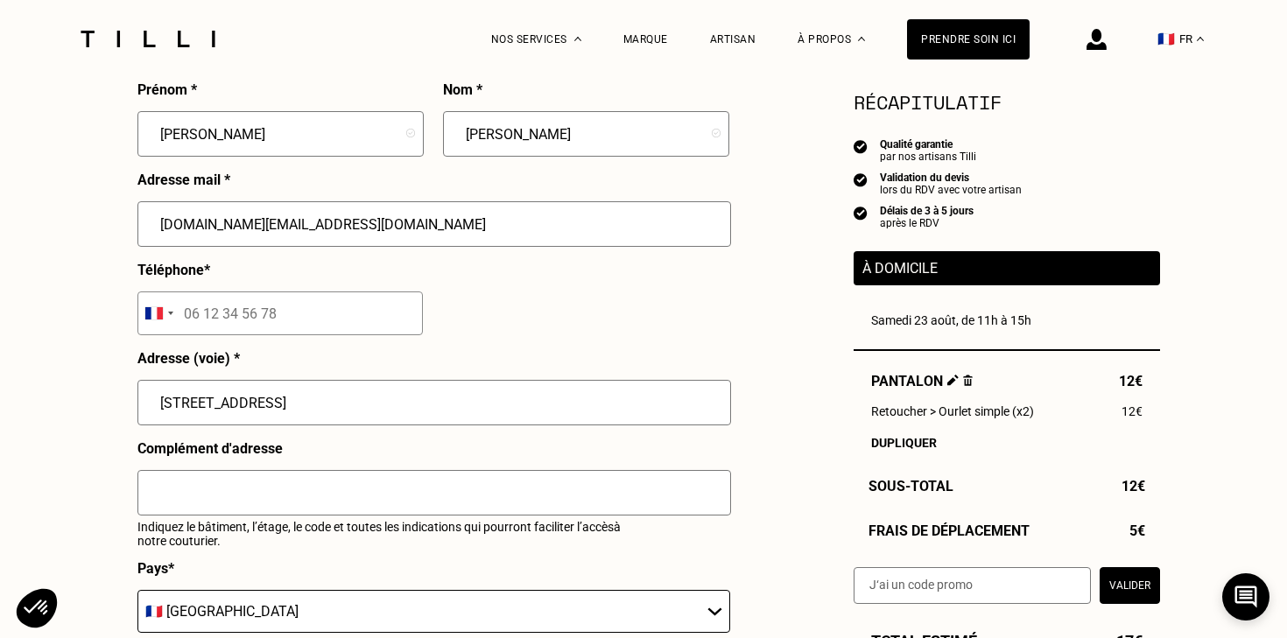
scroll to position [1672, 0]
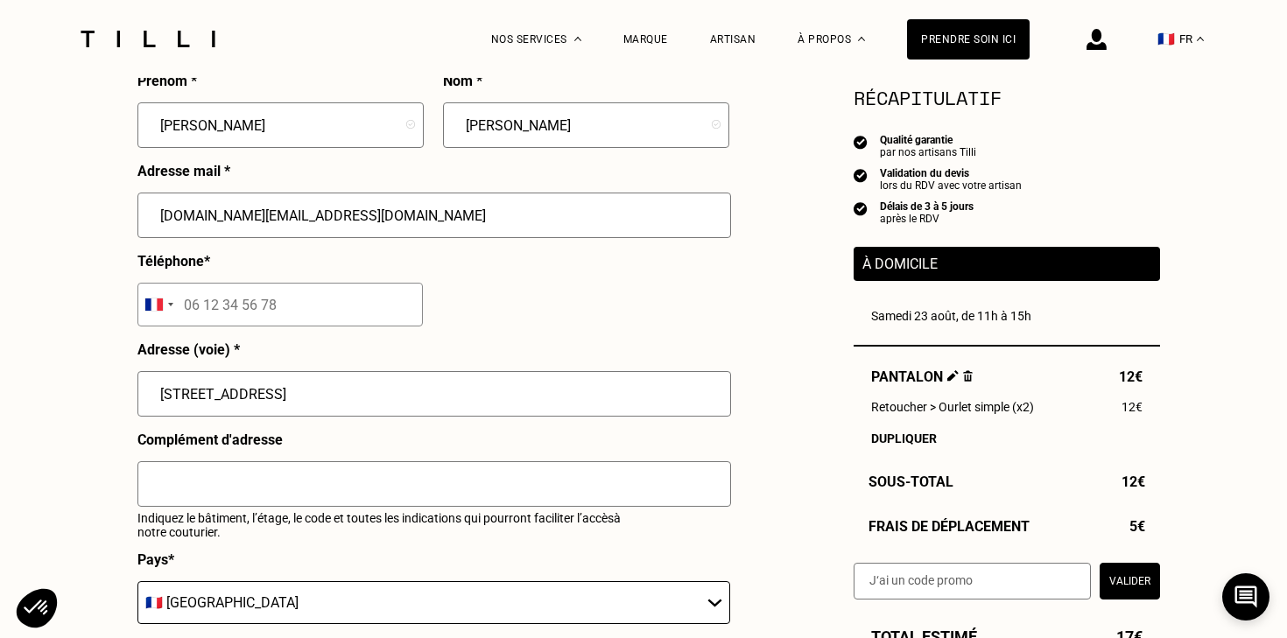
click at [343, 296] on input "tel" at bounding box center [279, 305] width 285 height 44
type input "07 63 94 29 27"
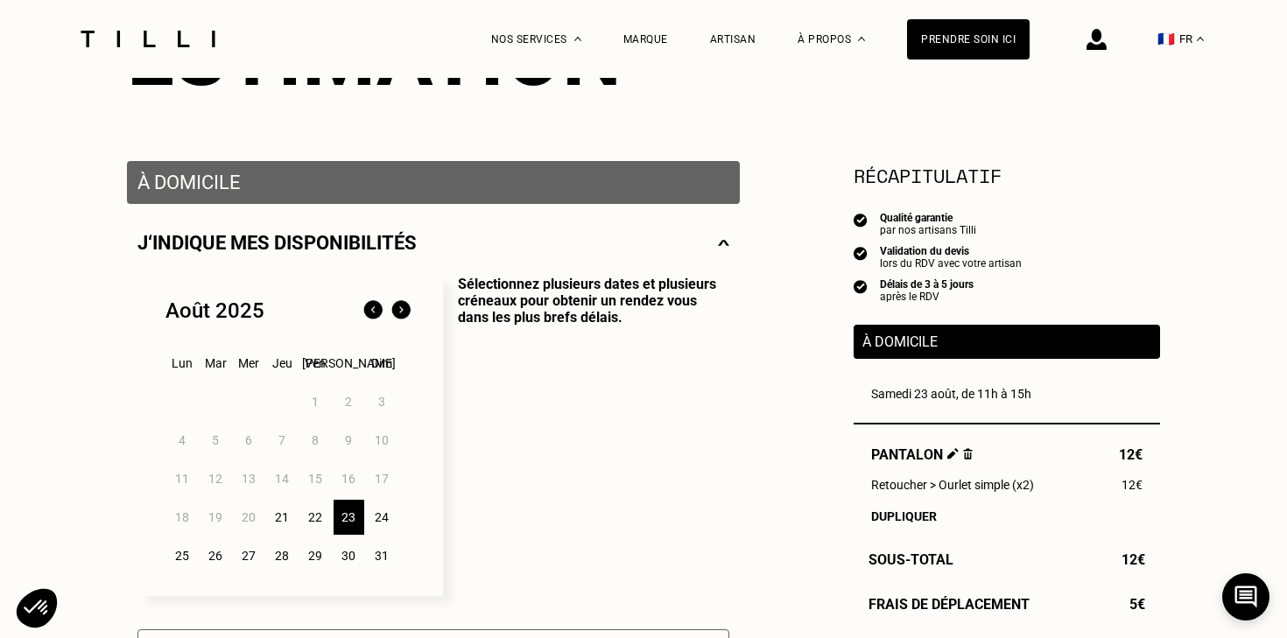
scroll to position [270, 0]
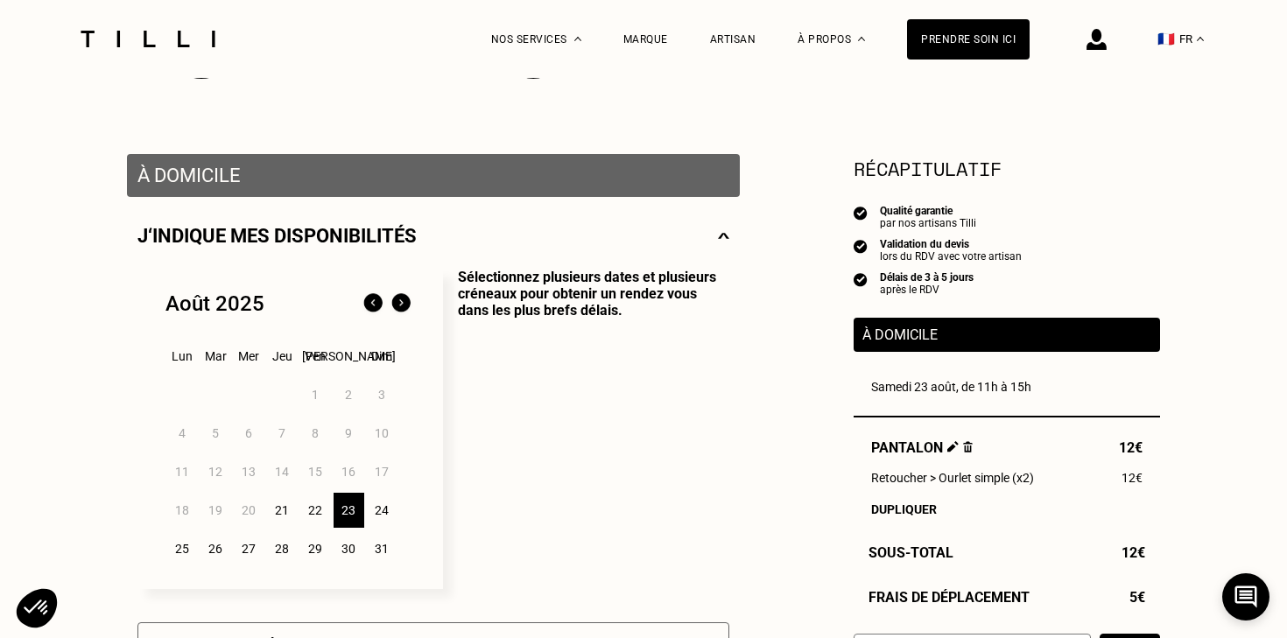
click at [722, 238] on img at bounding box center [723, 236] width 11 height 22
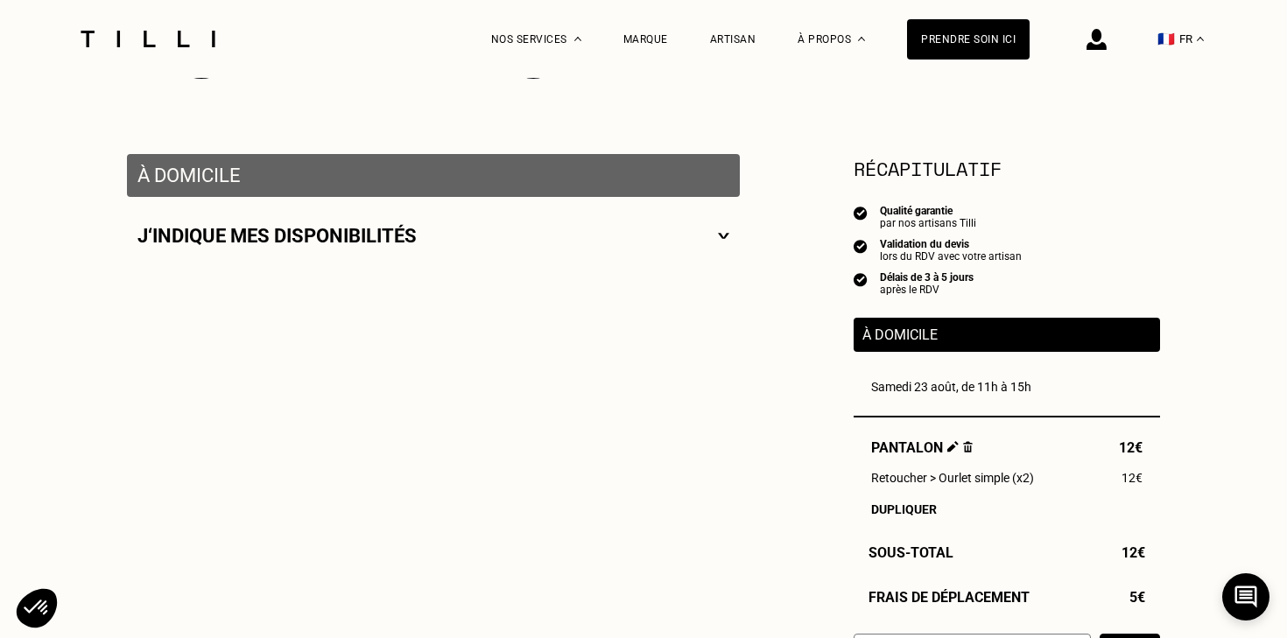
click at [722, 238] on img at bounding box center [723, 236] width 11 height 22
select select "FR"
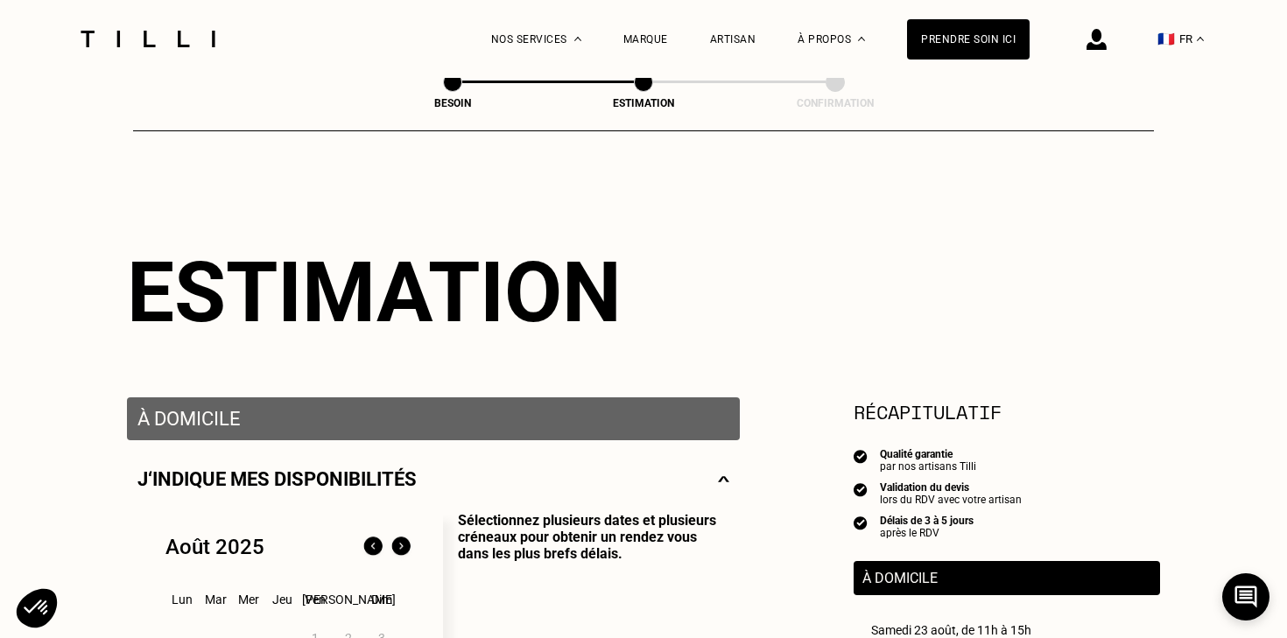
scroll to position [0, 0]
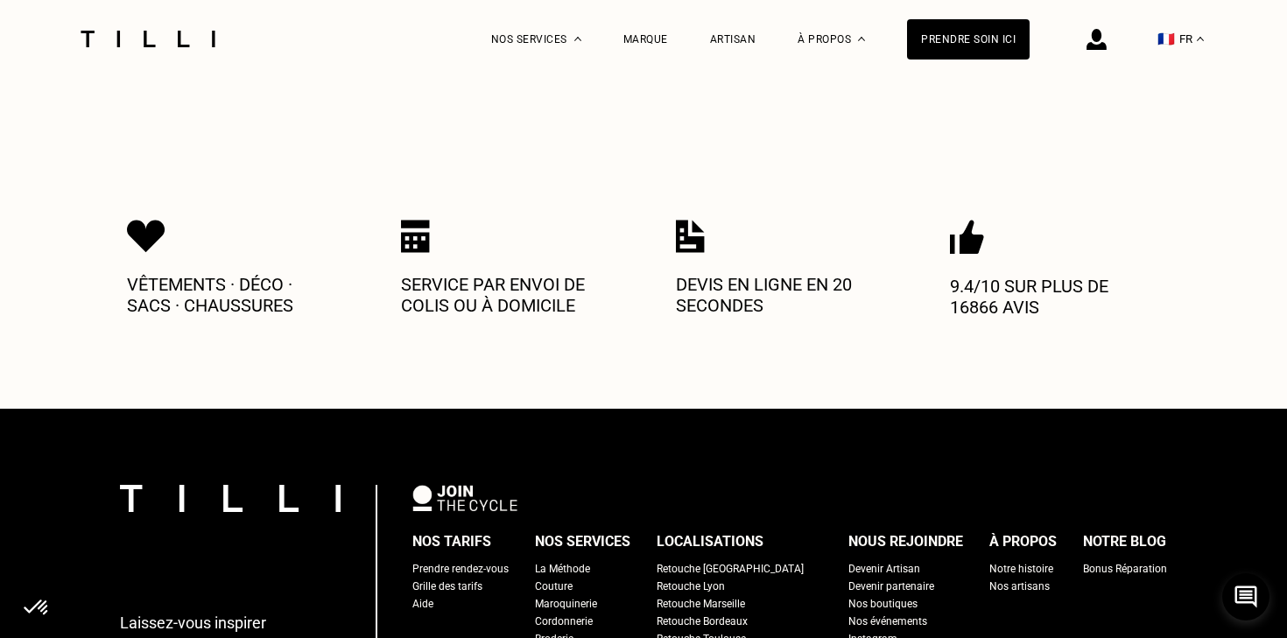
scroll to position [817, 0]
